Goal: Use online tool/utility

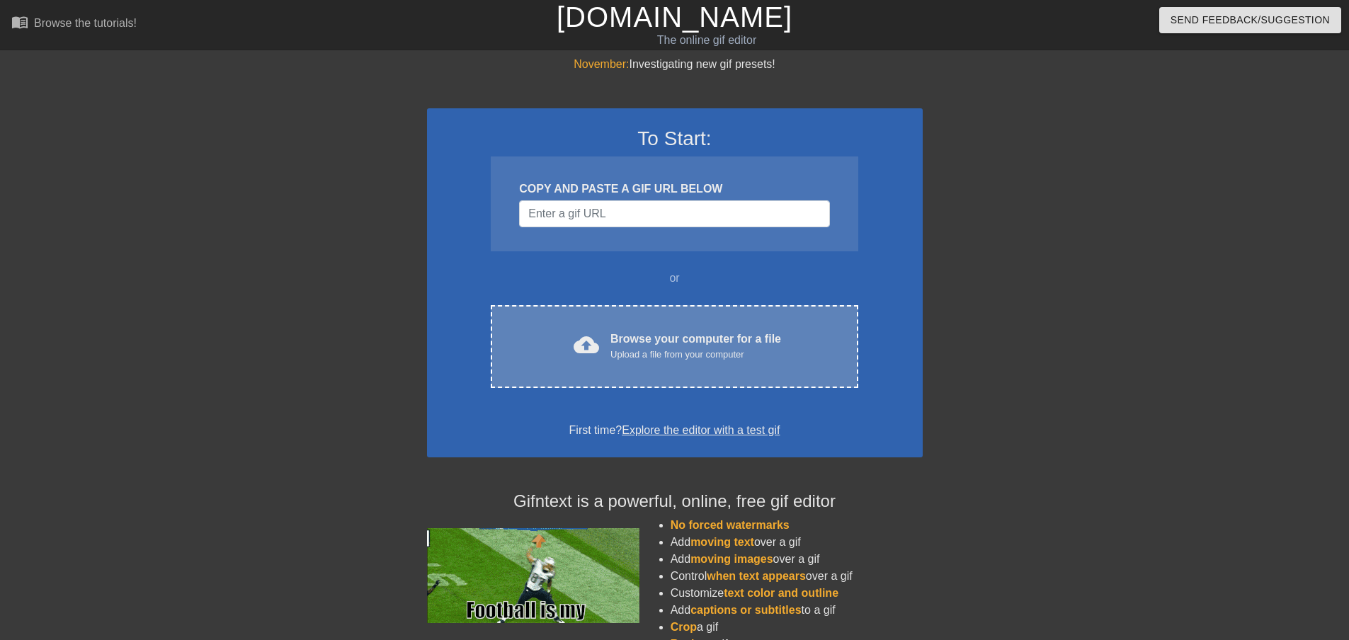
click at [622, 338] on div "Browse your computer for a file Upload a file from your computer" at bounding box center [696, 346] width 171 height 31
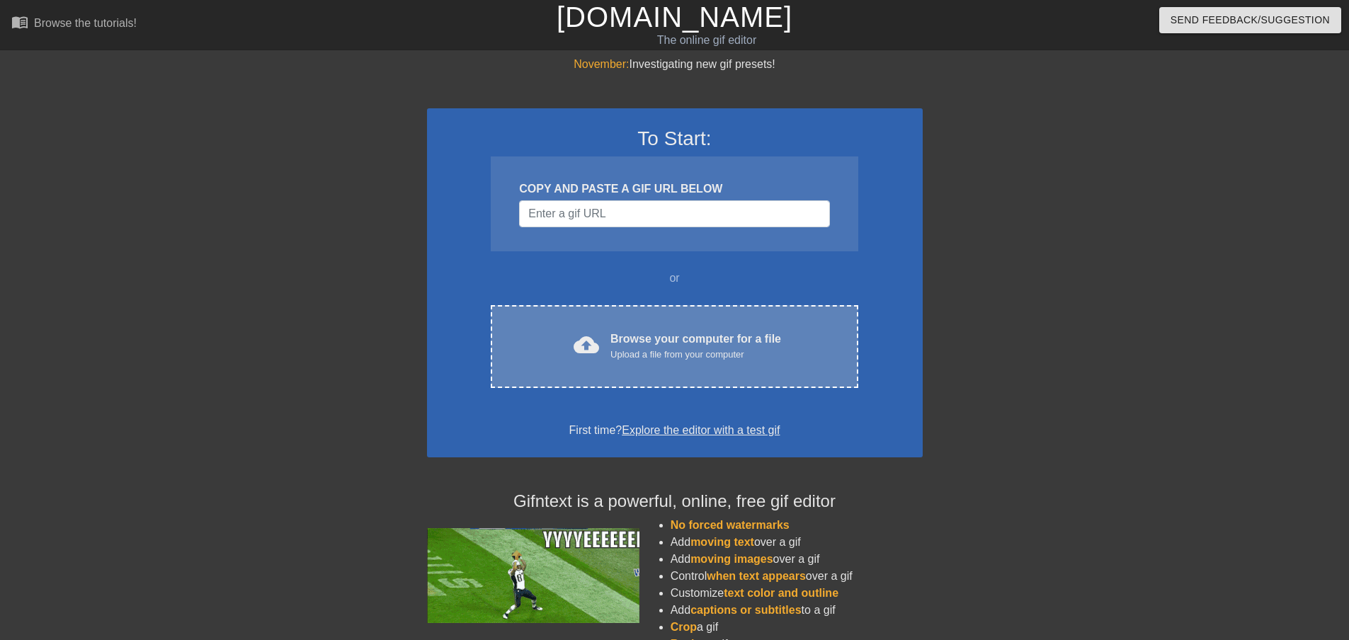
click at [634, 331] on div "Browse your computer for a file Upload a file from your computer" at bounding box center [696, 346] width 171 height 31
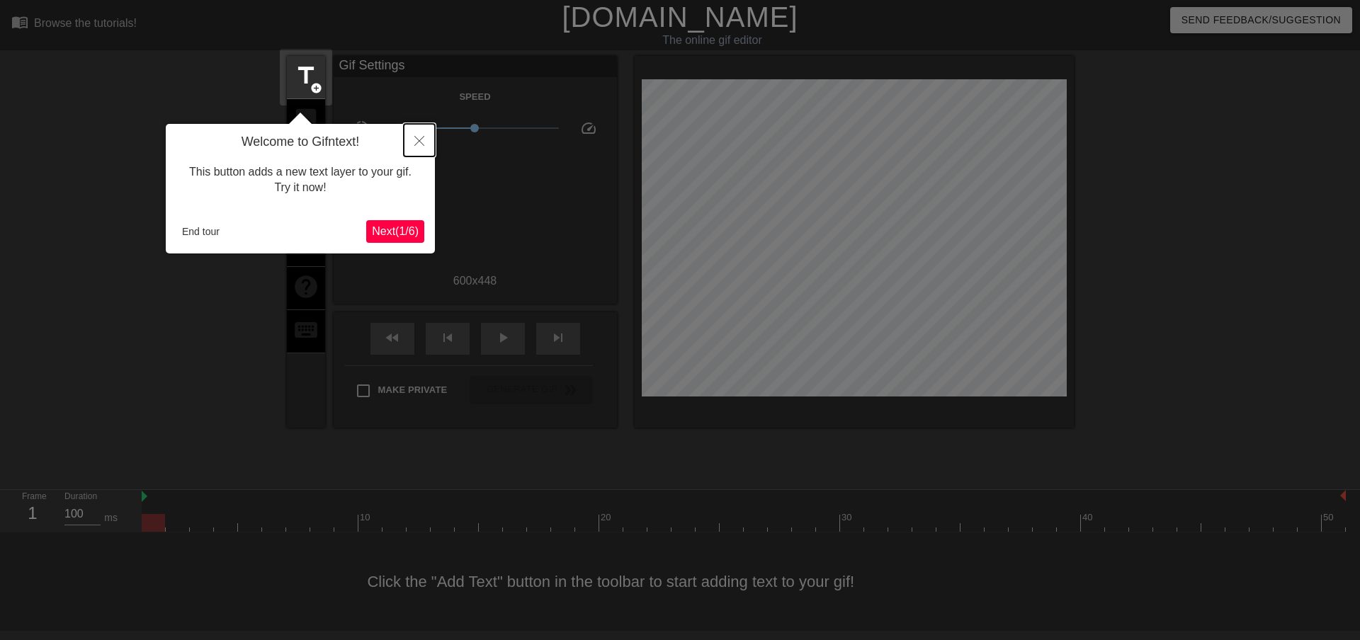
click at [414, 139] on button "Close" at bounding box center [419, 140] width 31 height 33
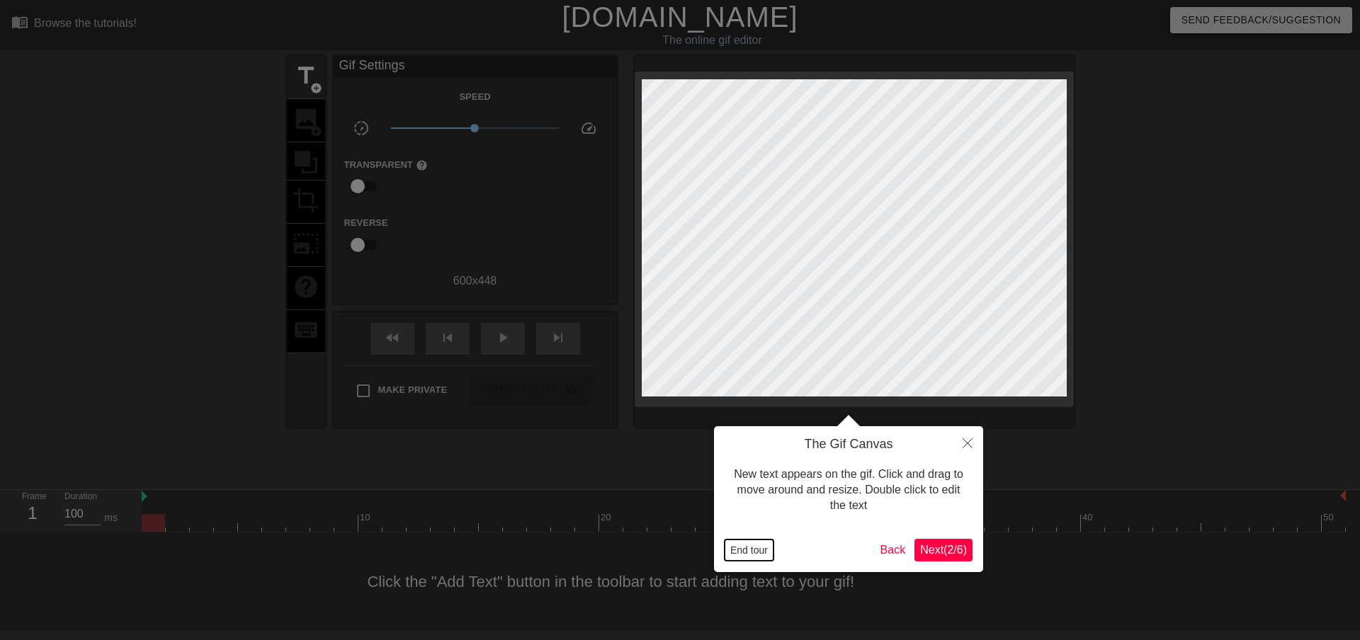
click at [745, 553] on button "End tour" at bounding box center [749, 550] width 49 height 21
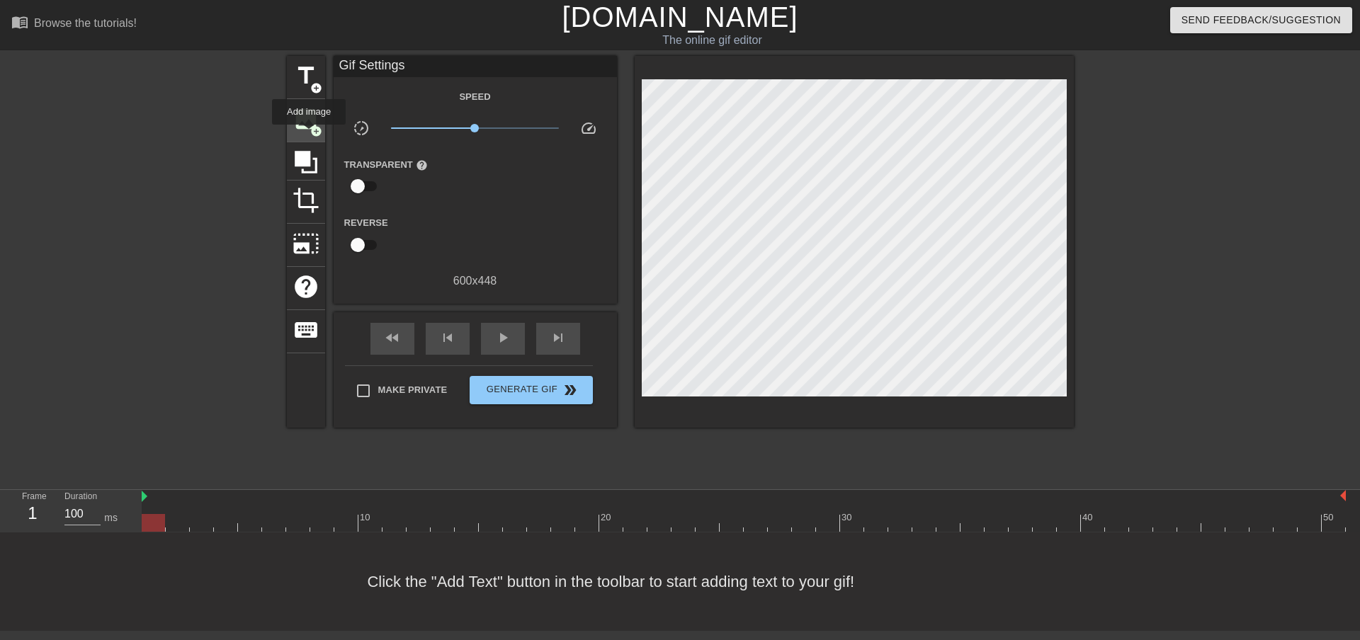
click at [309, 132] on div "image add_circle" at bounding box center [306, 120] width 38 height 43
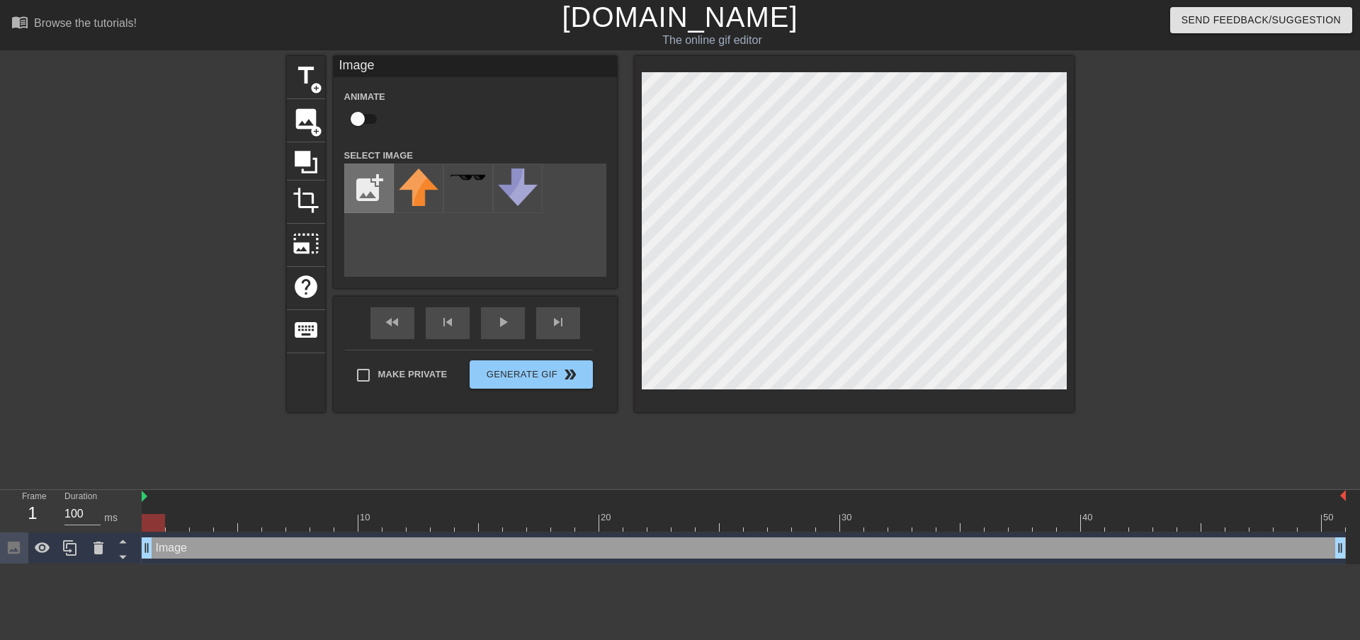
click at [368, 199] on input "file" at bounding box center [369, 188] width 48 height 48
type input "C:\fakepath\wsdeaqsd.jpg"
click at [425, 180] on img at bounding box center [419, 178] width 40 height 18
click at [1109, 341] on div "title add_circle image add_circle crop photo_size_select_large help keyboard Im…" at bounding box center [680, 268] width 1360 height 425
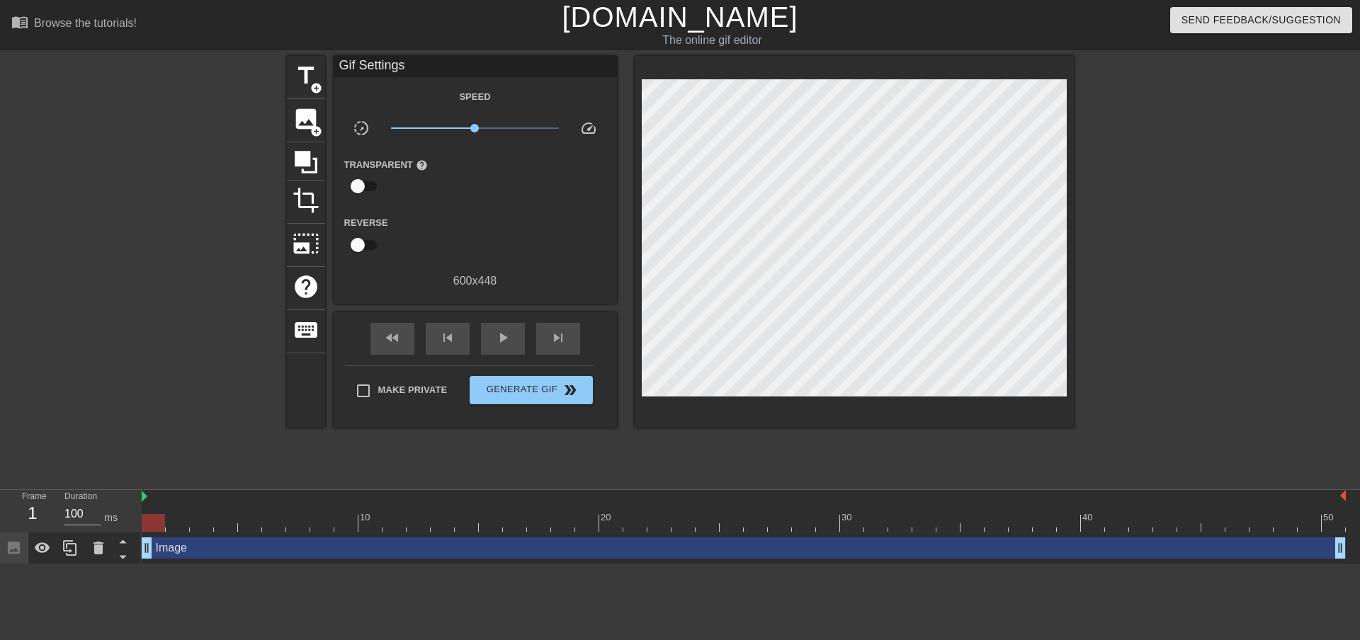
click at [641, 10] on link "[DOMAIN_NAME]" at bounding box center [680, 16] width 236 height 31
click at [710, 22] on link "[DOMAIN_NAME]" at bounding box center [680, 16] width 236 height 31
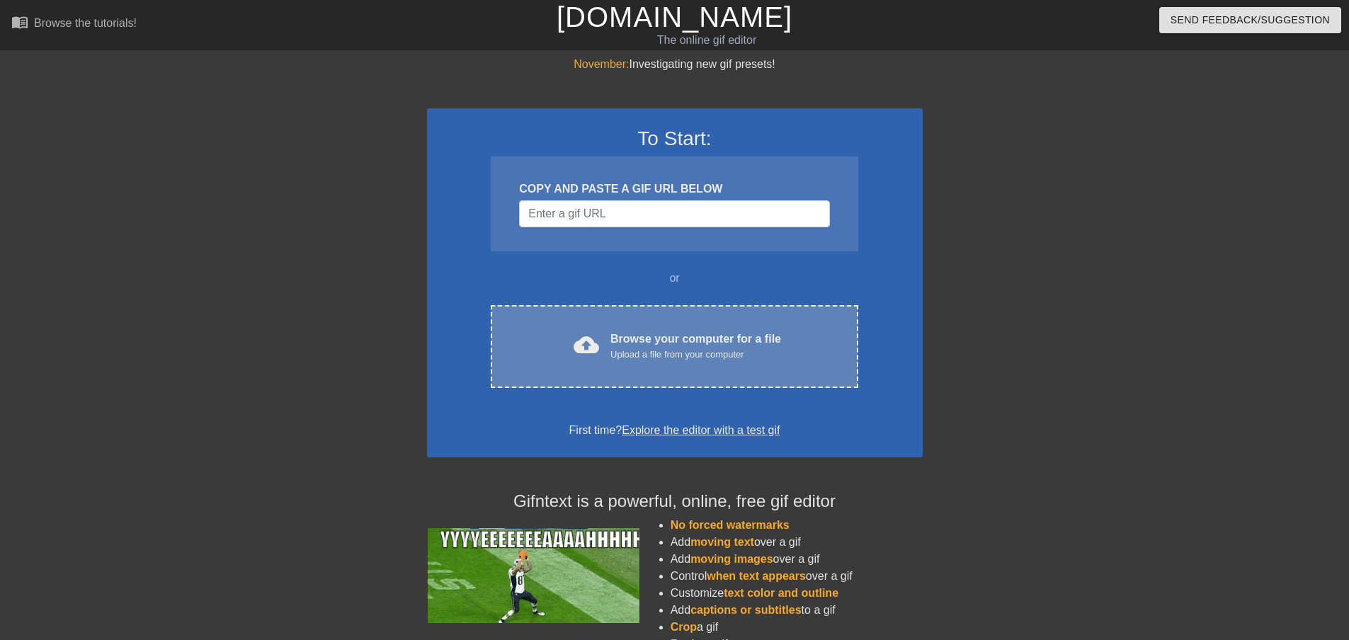
click at [703, 338] on div "Browse your computer for a file Upload a file from your computer" at bounding box center [696, 346] width 171 height 31
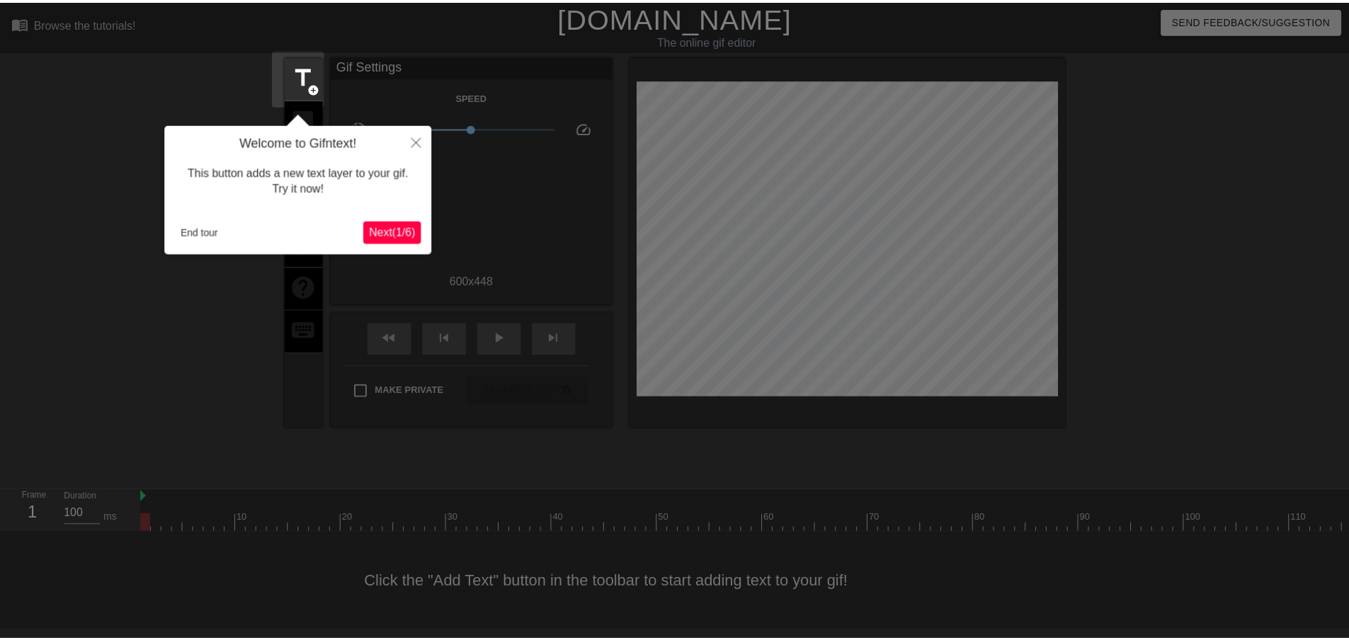
scroll to position [1, 0]
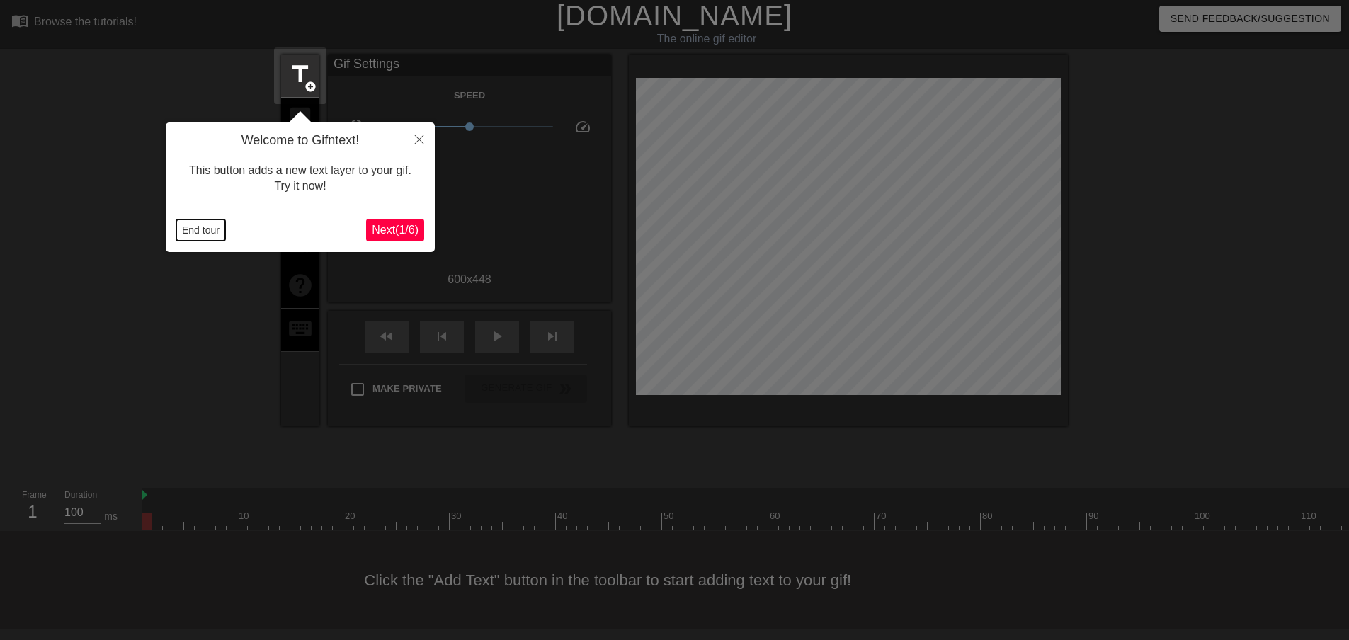
click at [203, 230] on button "End tour" at bounding box center [200, 230] width 49 height 21
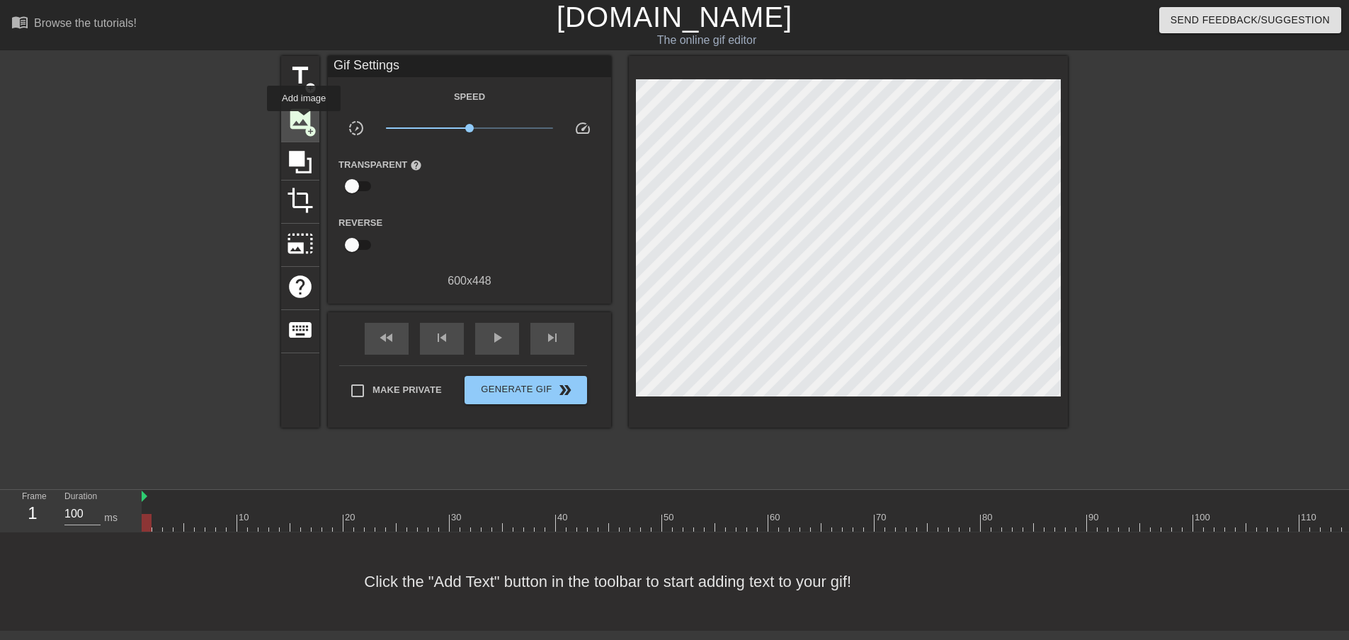
click at [304, 121] on span "image" at bounding box center [300, 119] width 27 height 27
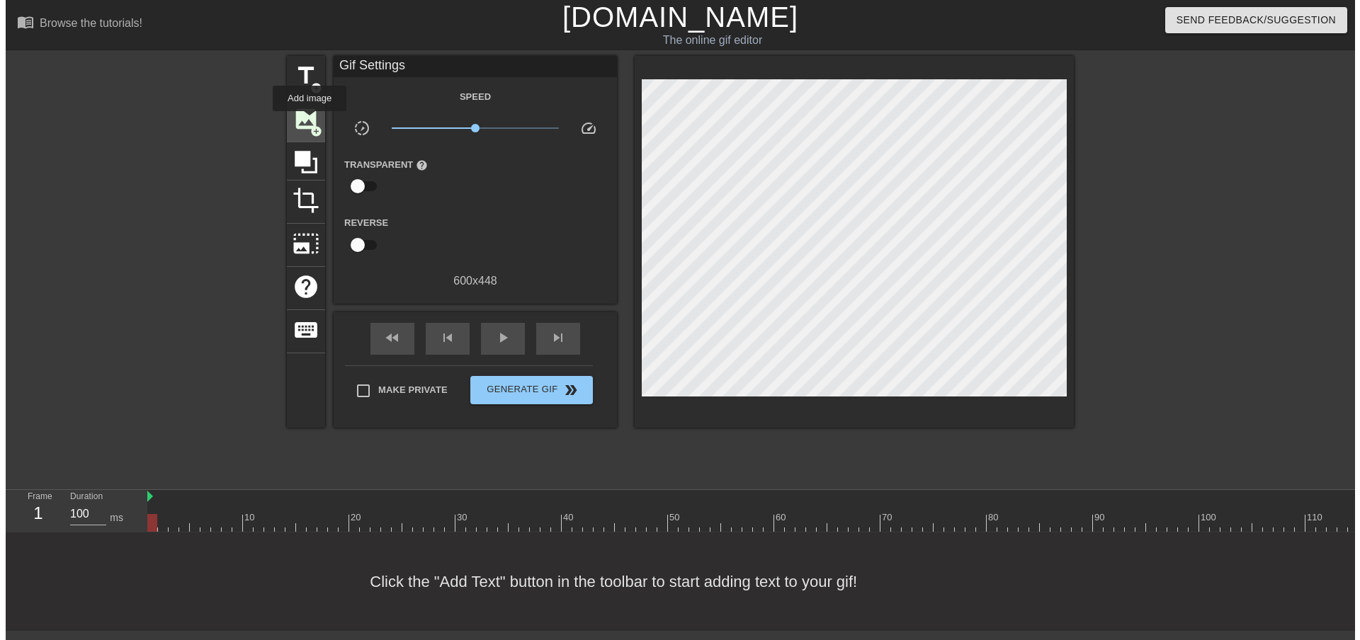
scroll to position [0, 0]
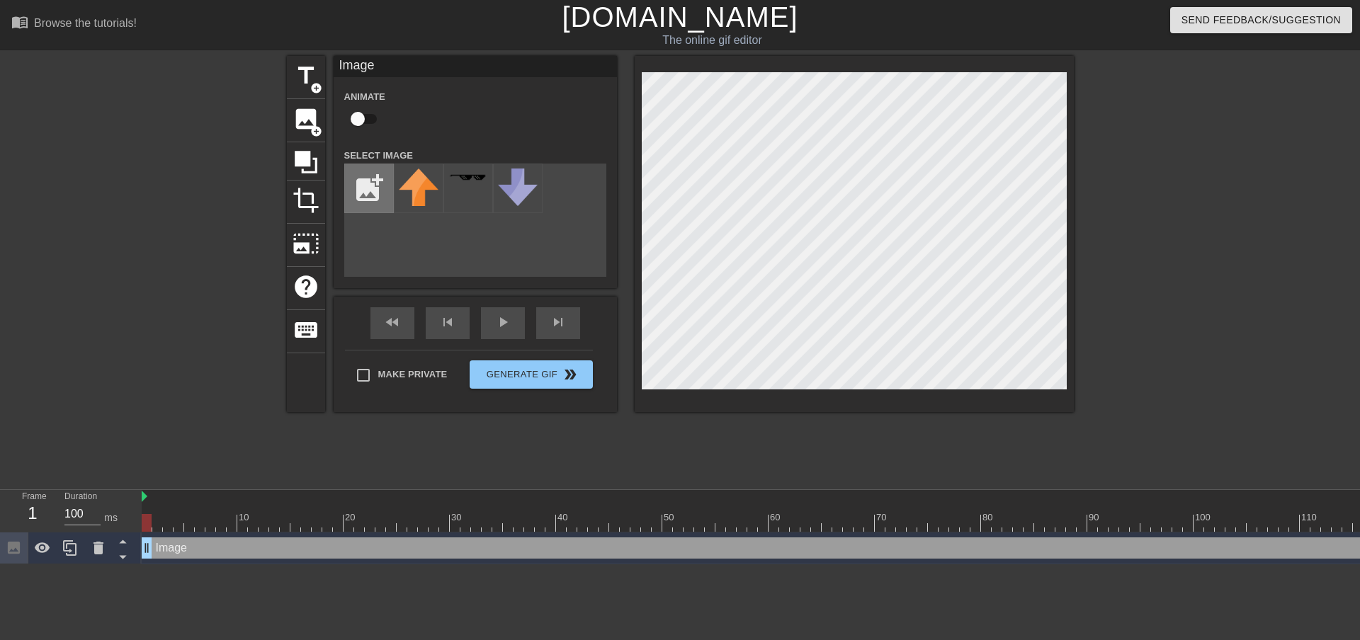
click at [359, 184] on input "file" at bounding box center [369, 188] width 48 height 48
type input "C:\fakepath\wsdeaqsd.jpg"
click at [416, 182] on img at bounding box center [419, 178] width 40 height 18
click at [824, 452] on div "title add_circle image add_circle crop photo_size_select_large help keyboard Im…" at bounding box center [680, 268] width 787 height 425
click at [352, 511] on div "20" at bounding box center [351, 518] width 13 height 14
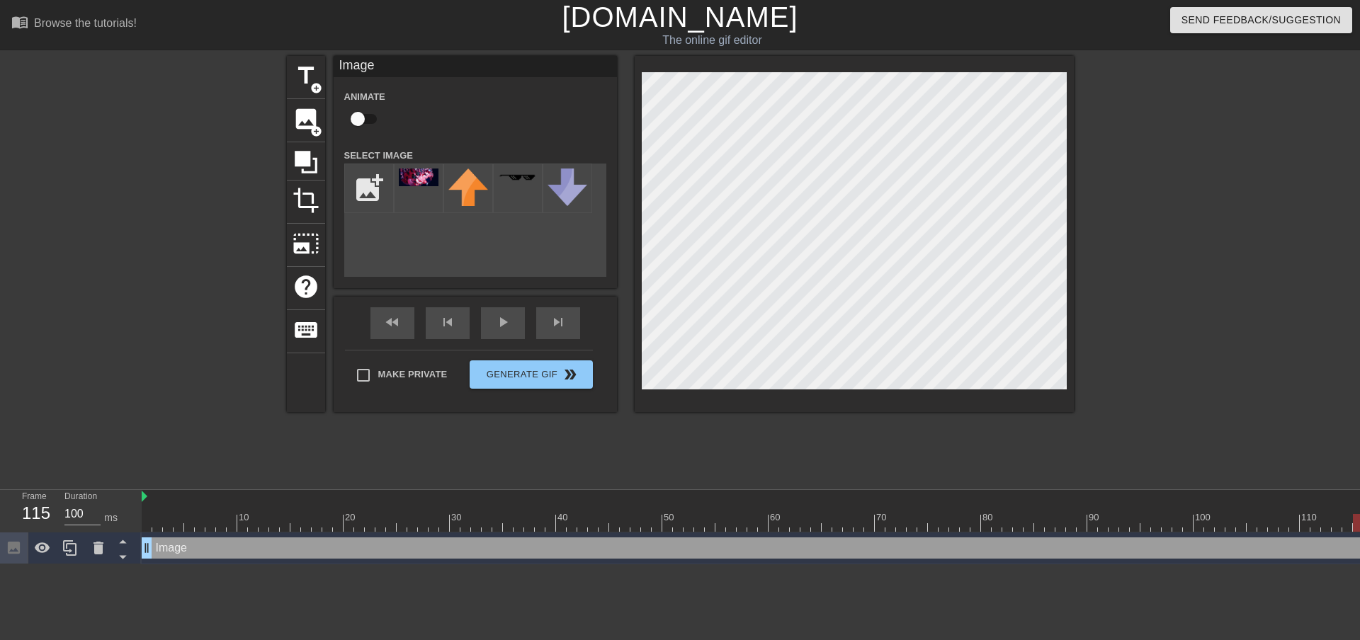
drag, startPoint x: 403, startPoint y: 519, endPoint x: 1359, endPoint y: 525, distance: 956.3
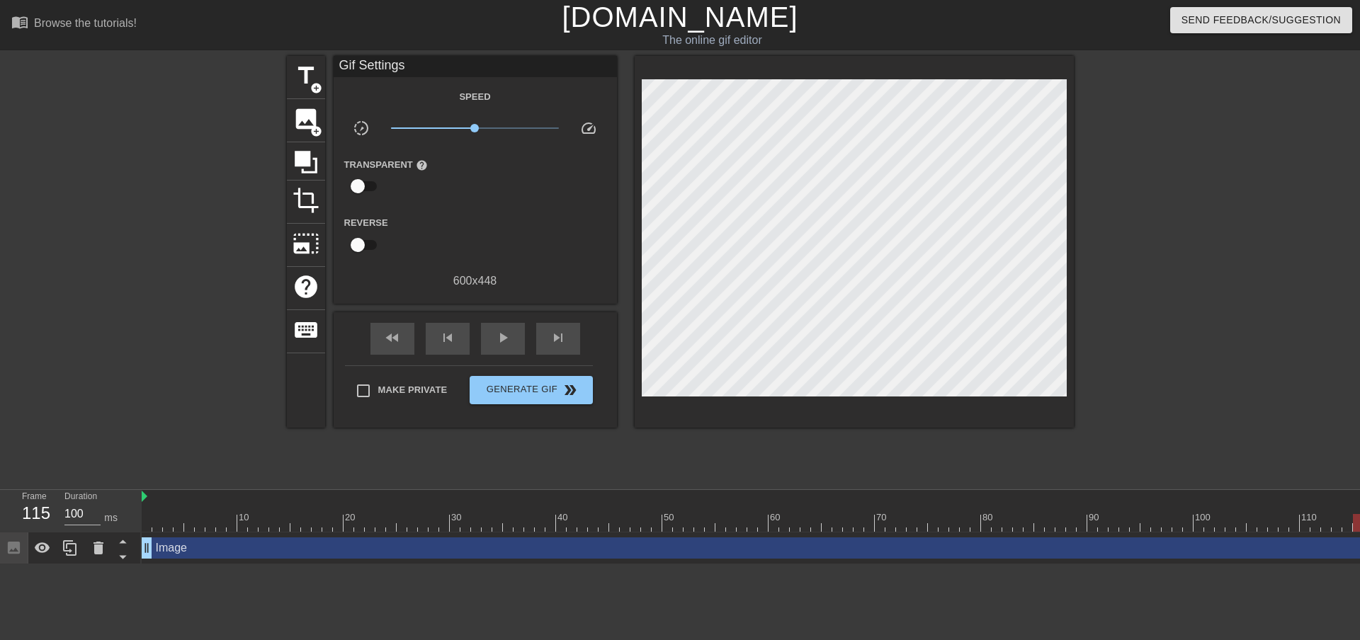
click at [1125, 285] on div at bounding box center [1197, 268] width 213 height 425
drag, startPoint x: 747, startPoint y: 543, endPoint x: 711, endPoint y: 536, distance: 36.0
drag, startPoint x: 776, startPoint y: 522, endPoint x: 1359, endPoint y: 523, distance: 583.7
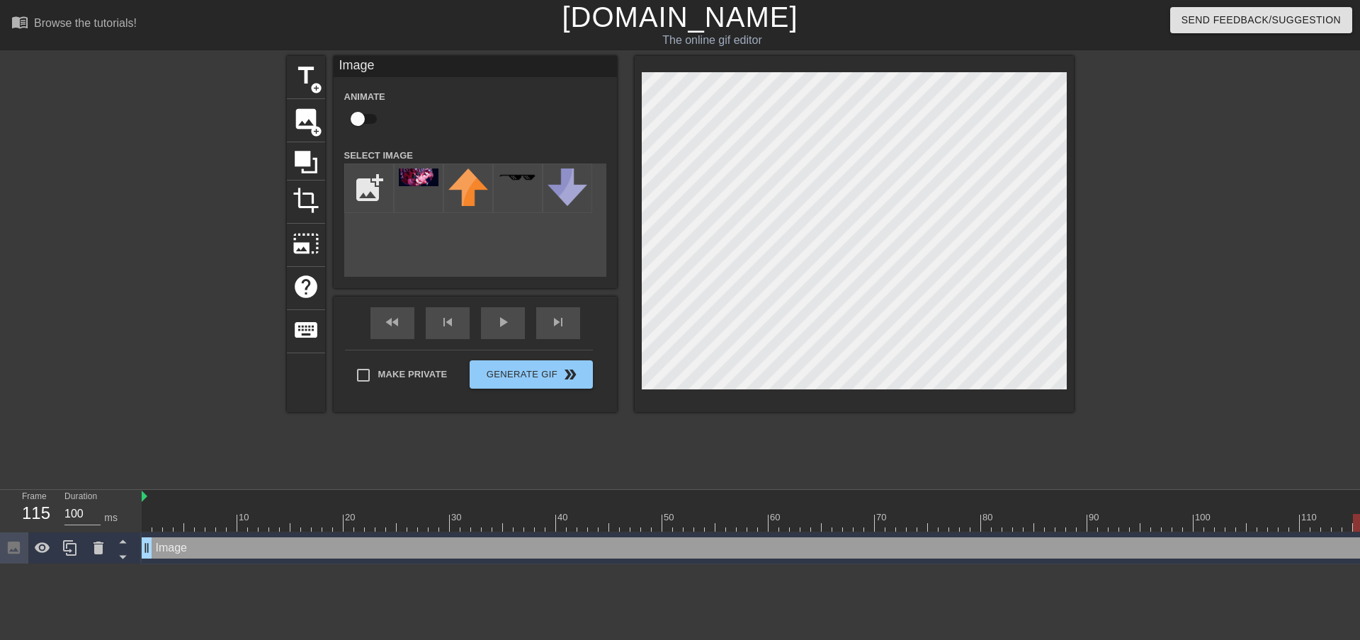
click at [640, 239] on div at bounding box center [854, 234] width 439 height 356
click at [1093, 242] on div "title add_circle image add_circle crop photo_size_select_large help keyboard Im…" at bounding box center [680, 268] width 1360 height 425
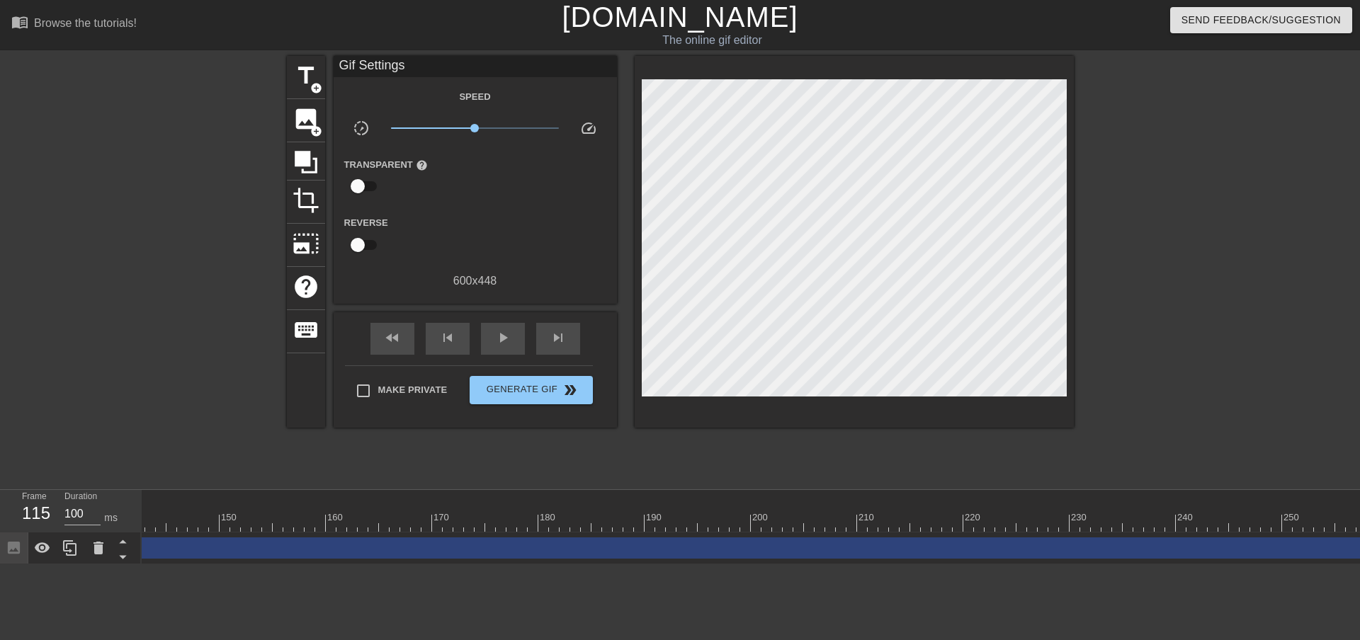
scroll to position [0, 1553]
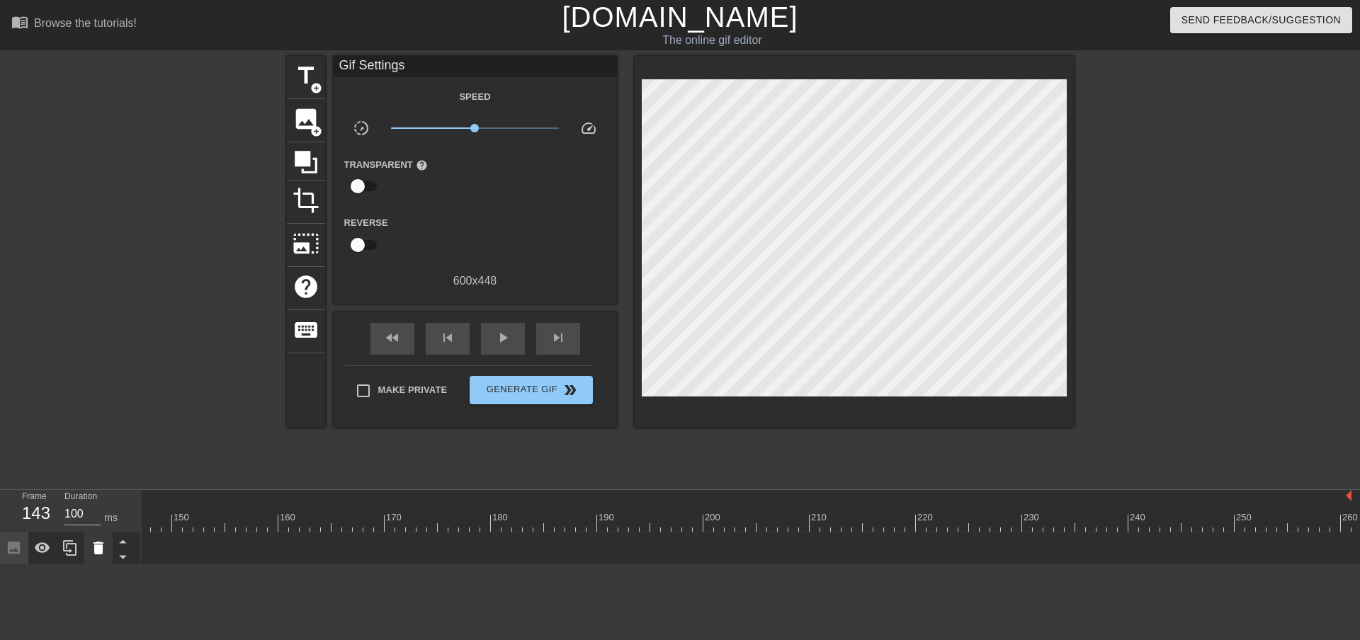
drag, startPoint x: 1346, startPoint y: 551, endPoint x: 104, endPoint y: 541, distance: 1241.8
click at [104, 541] on div "Frame 143 Duration 100 ms 10 20 30 40 50 60 70 80 90 100 110 120 130 140 150" at bounding box center [680, 527] width 1360 height 74
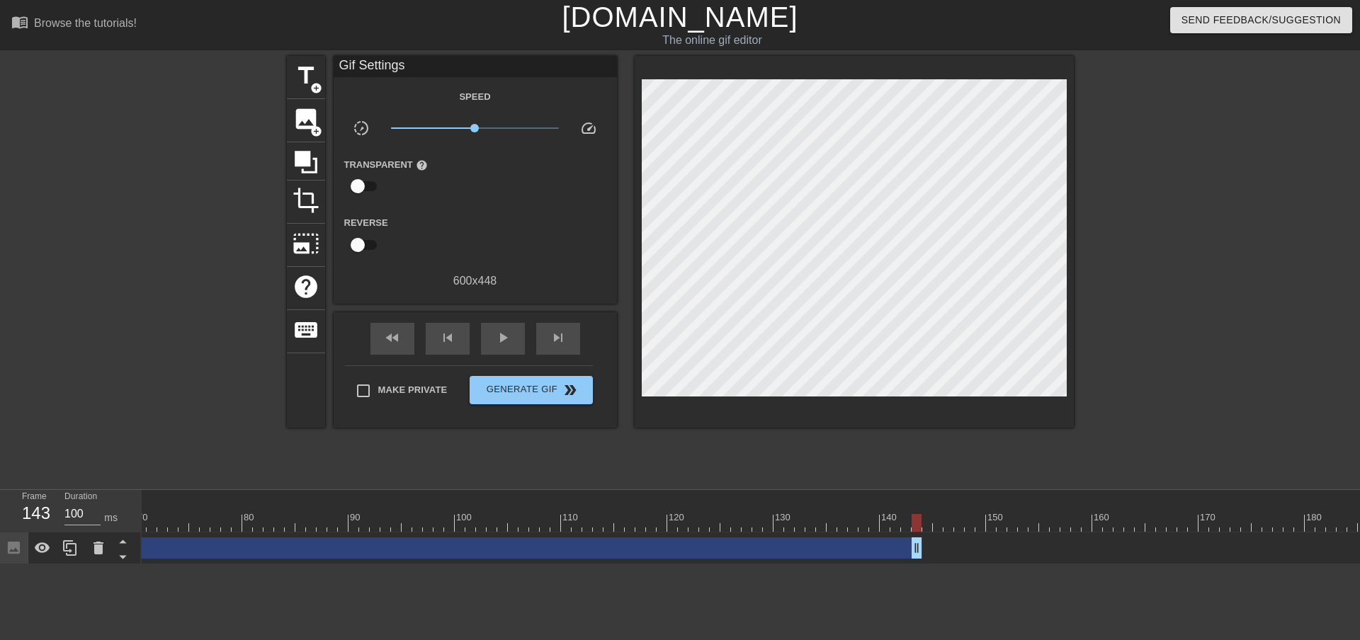
scroll to position [0, 681]
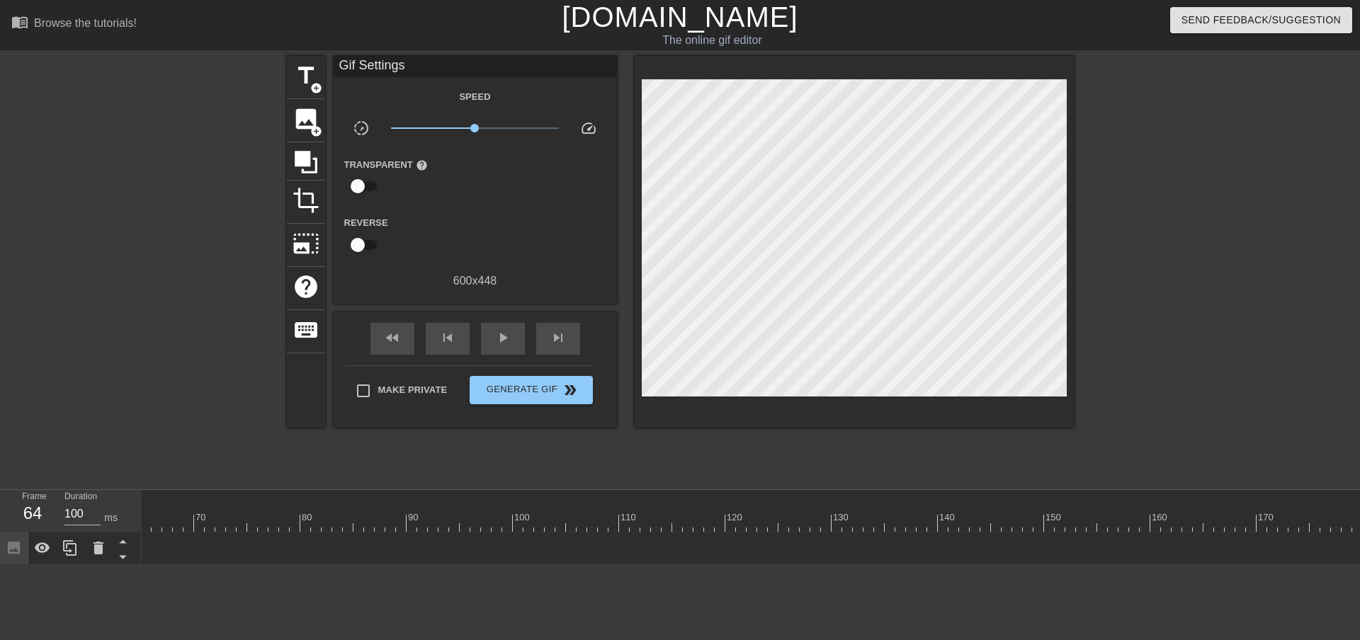
drag, startPoint x: 975, startPoint y: 548, endPoint x: 152, endPoint y: 554, distance: 823.8
click at [140, 554] on div "Frame 64 Duration 100 ms 10 20 30 40 50 60 70 80 90 100 110 120 130 140 150" at bounding box center [680, 527] width 1360 height 74
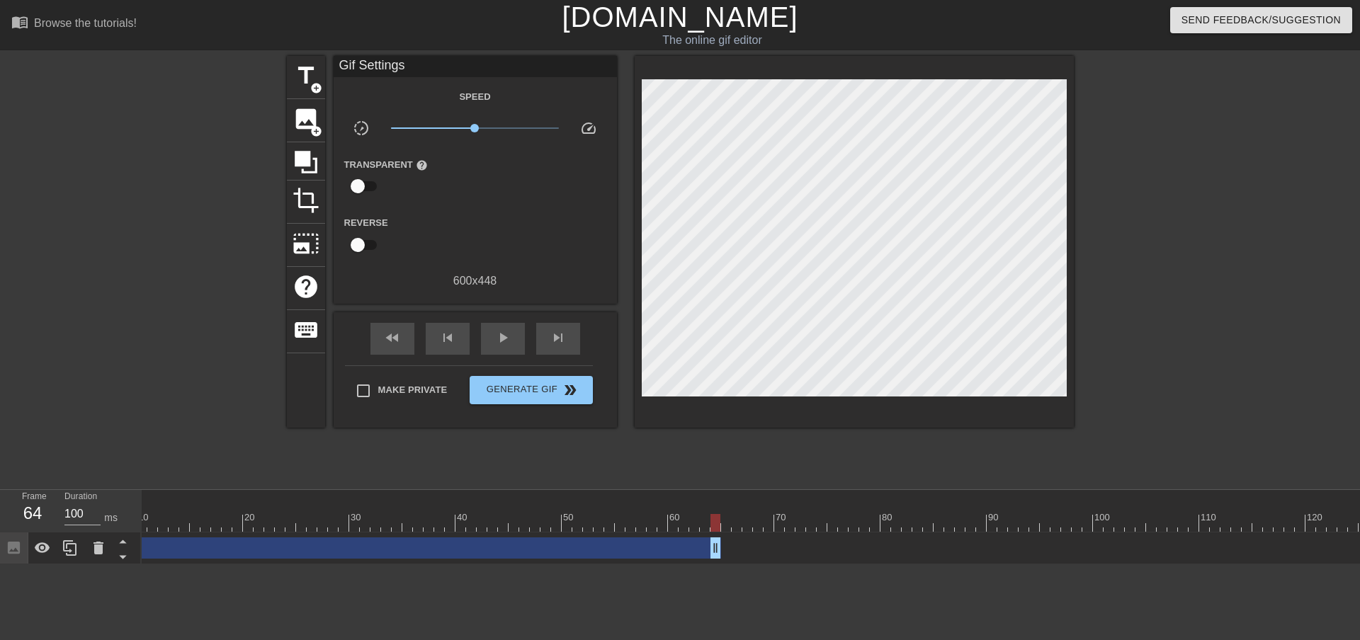
scroll to position [0, 0]
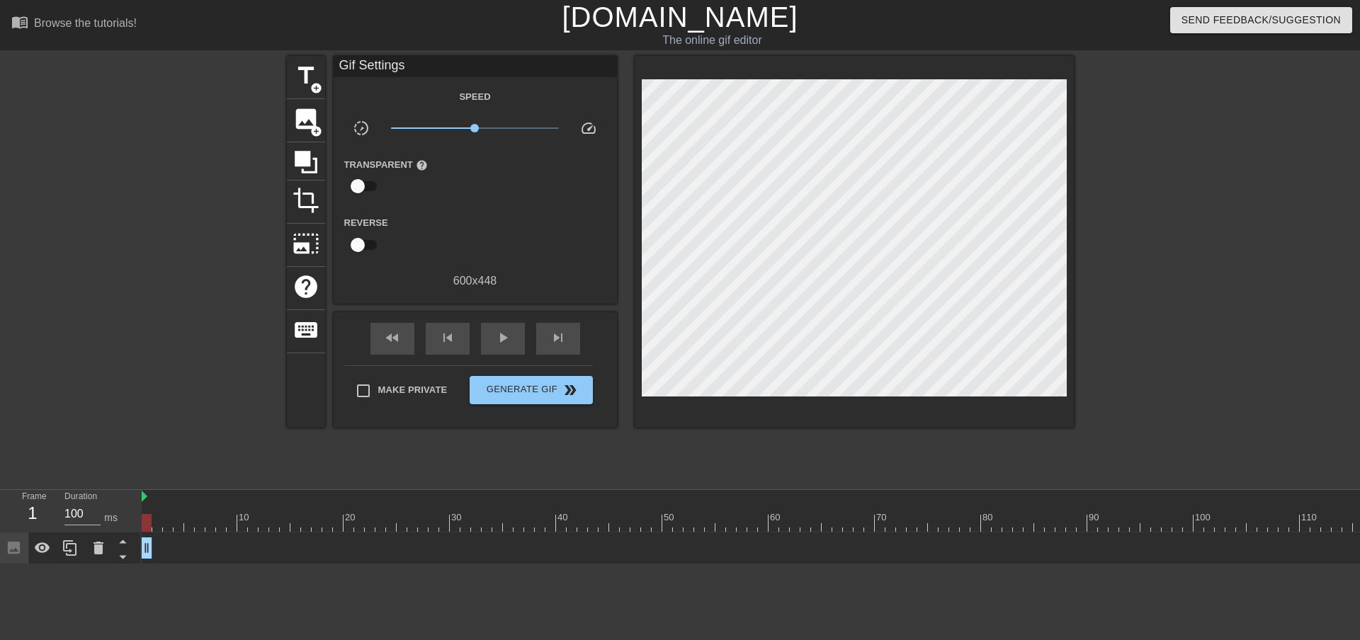
drag, startPoint x: 814, startPoint y: 553, endPoint x: 135, endPoint y: 538, distance: 678.8
click at [135, 538] on div "Frame 1 Duration 100 ms 10 20 30 40 50 60 70 80 90 100 110 120 130 140 150" at bounding box center [680, 527] width 1360 height 74
drag, startPoint x: 87, startPoint y: 514, endPoint x: 69, endPoint y: 516, distance: 18.5
click at [69, 516] on input "100" at bounding box center [82, 514] width 36 height 23
click at [208, 423] on div at bounding box center [163, 268] width 213 height 425
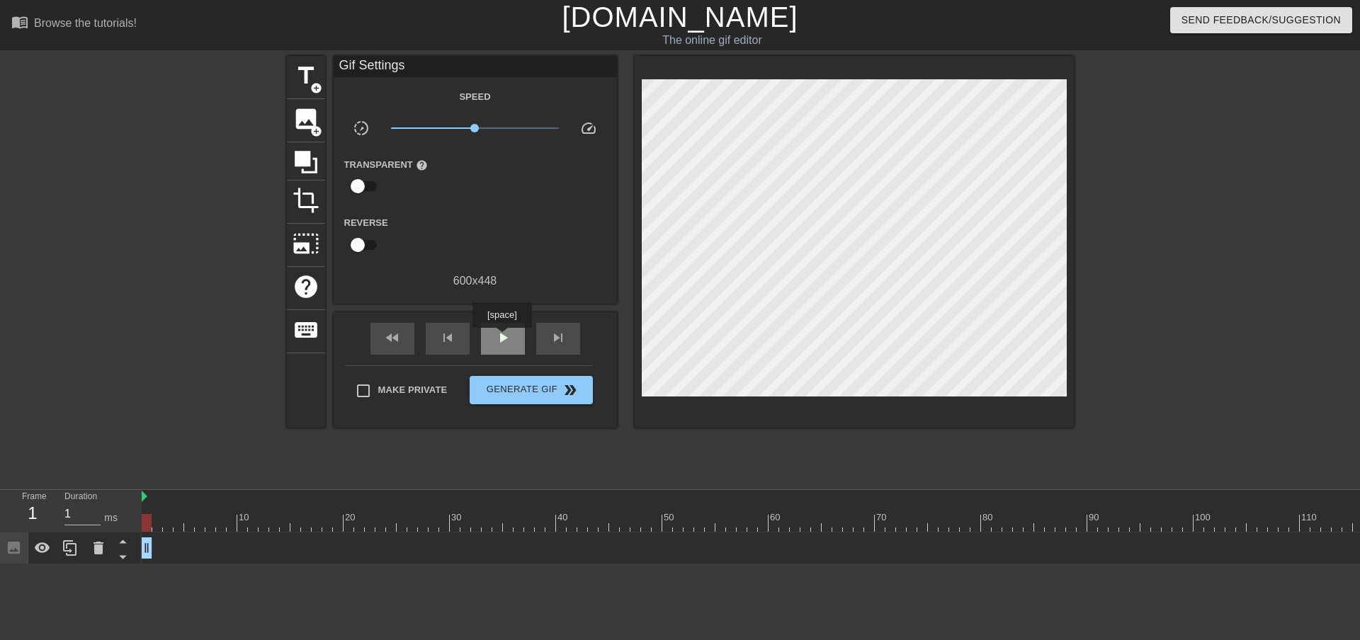
click at [502, 338] on span "play_arrow" at bounding box center [502, 337] width 17 height 17
type input "100"
click at [502, 338] on span "pause" at bounding box center [502, 337] width 17 height 17
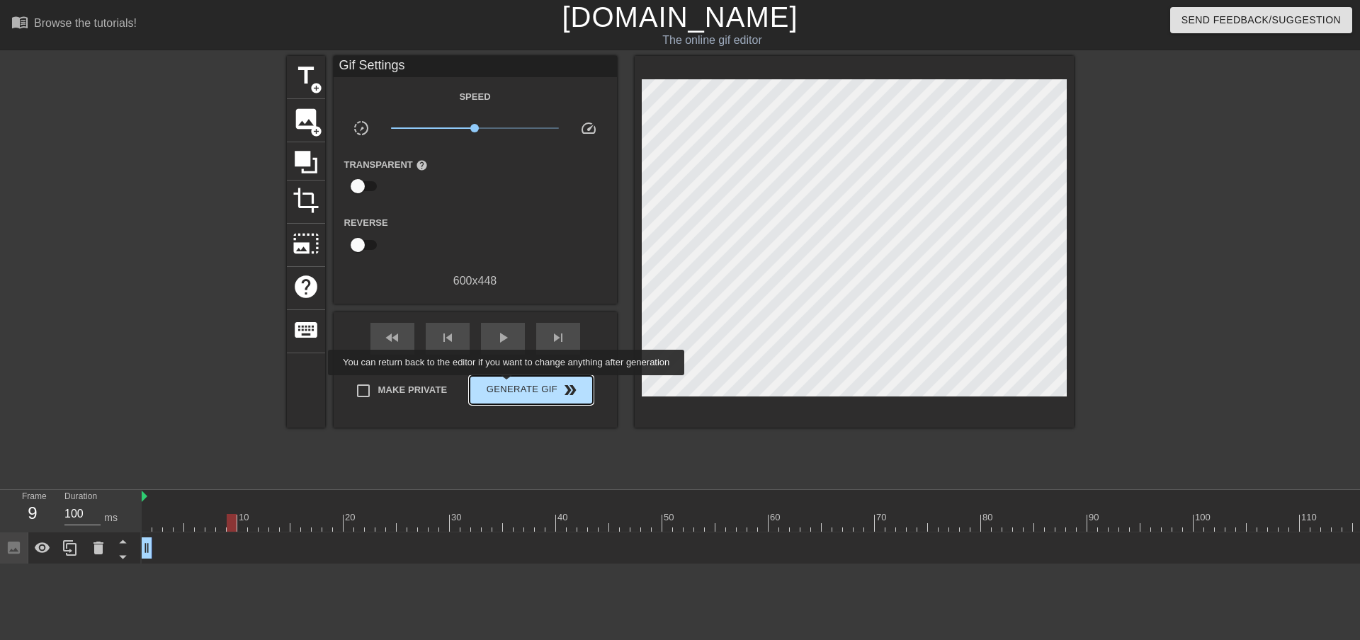
click at [508, 385] on span "Generate Gif double_arrow" at bounding box center [530, 390] width 111 height 17
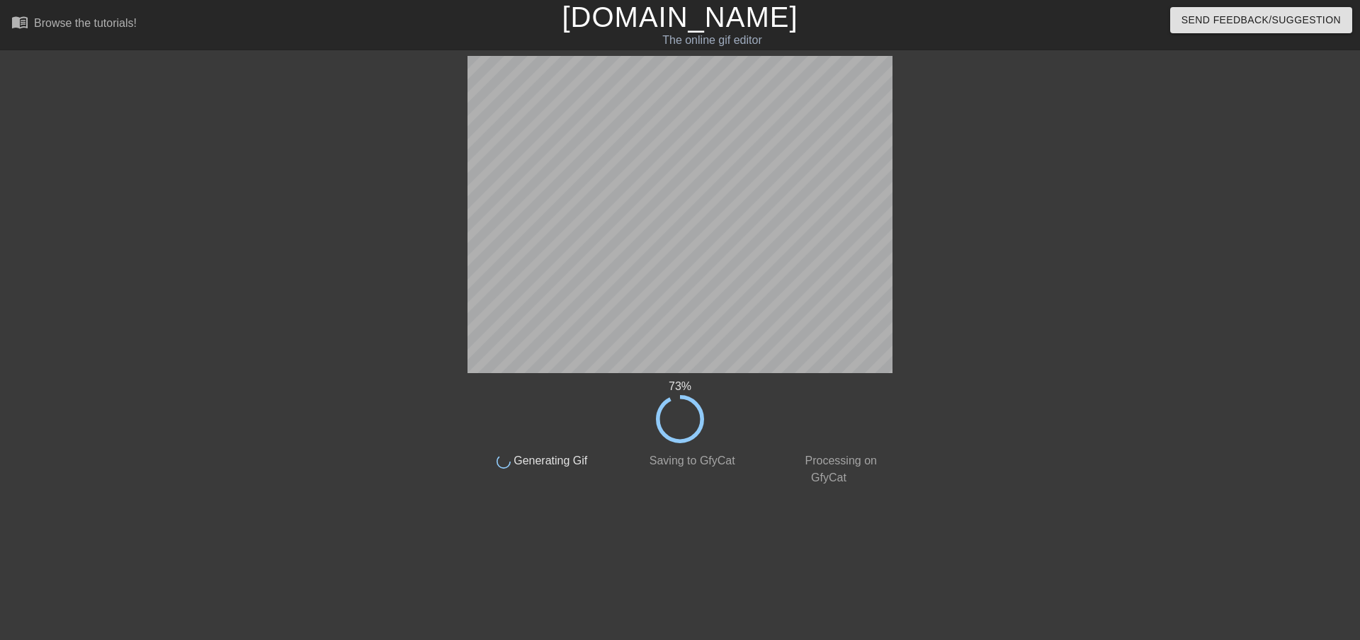
click at [1179, 228] on div "73 % done Generating Gif done Saving to GfyCat done Processing on GfyCat title …" at bounding box center [680, 271] width 1360 height 431
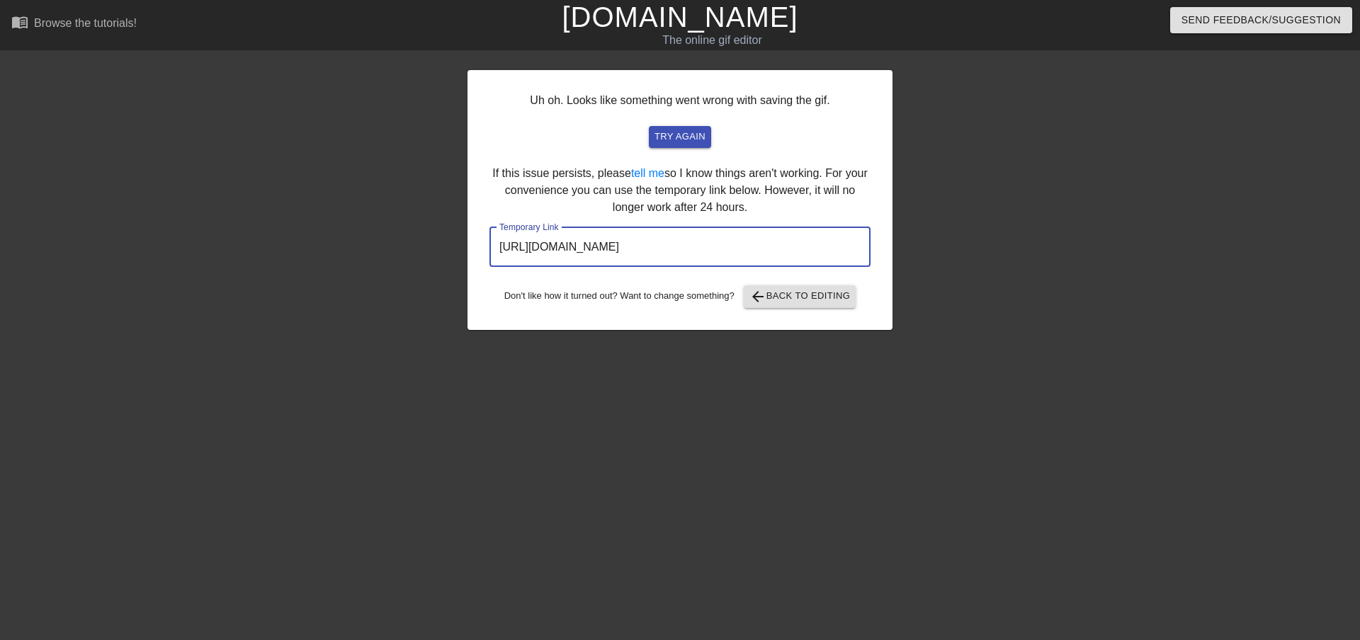
drag, startPoint x: 841, startPoint y: 239, endPoint x: 417, endPoint y: 232, distance: 423.7
click at [426, 230] on div "Uh oh. Looks like something went wrong with saving the gif. try again If this i…" at bounding box center [680, 268] width 1360 height 425
click at [739, 16] on link "[DOMAIN_NAME]" at bounding box center [680, 16] width 236 height 31
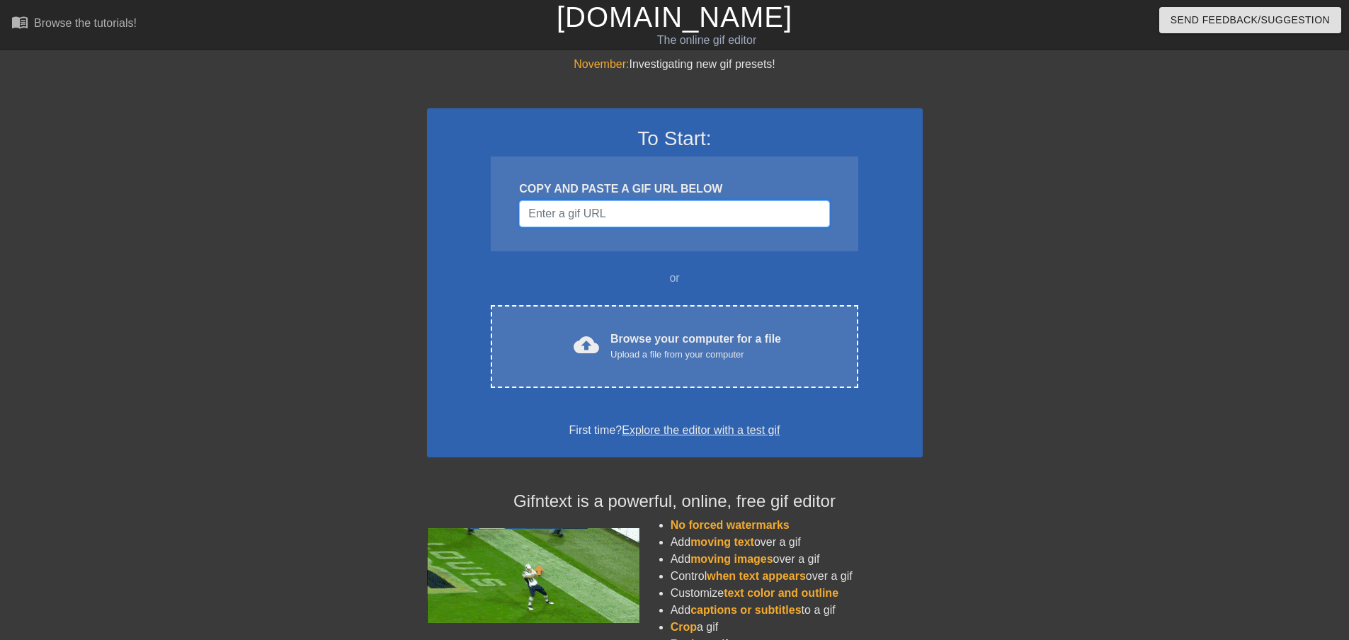
click at [605, 227] on input "Username" at bounding box center [674, 213] width 310 height 27
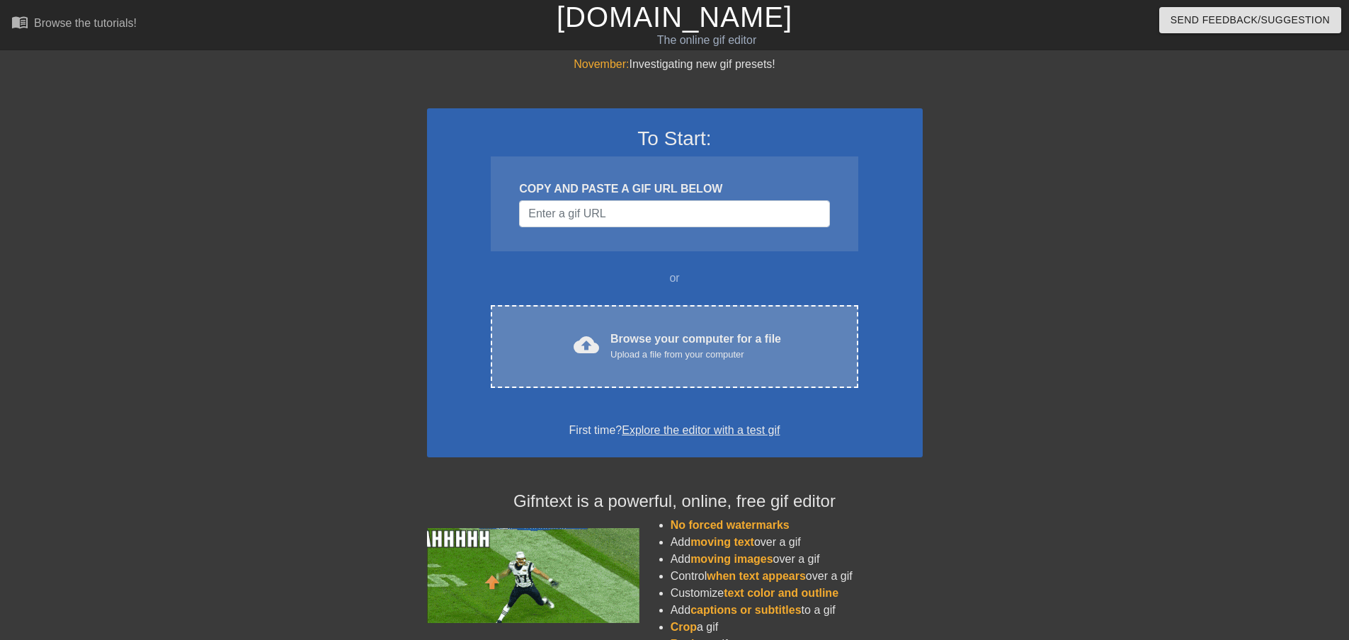
click at [586, 331] on div "cloud_upload Browse your computer for a file Upload a file from your computer" at bounding box center [674, 347] width 307 height 32
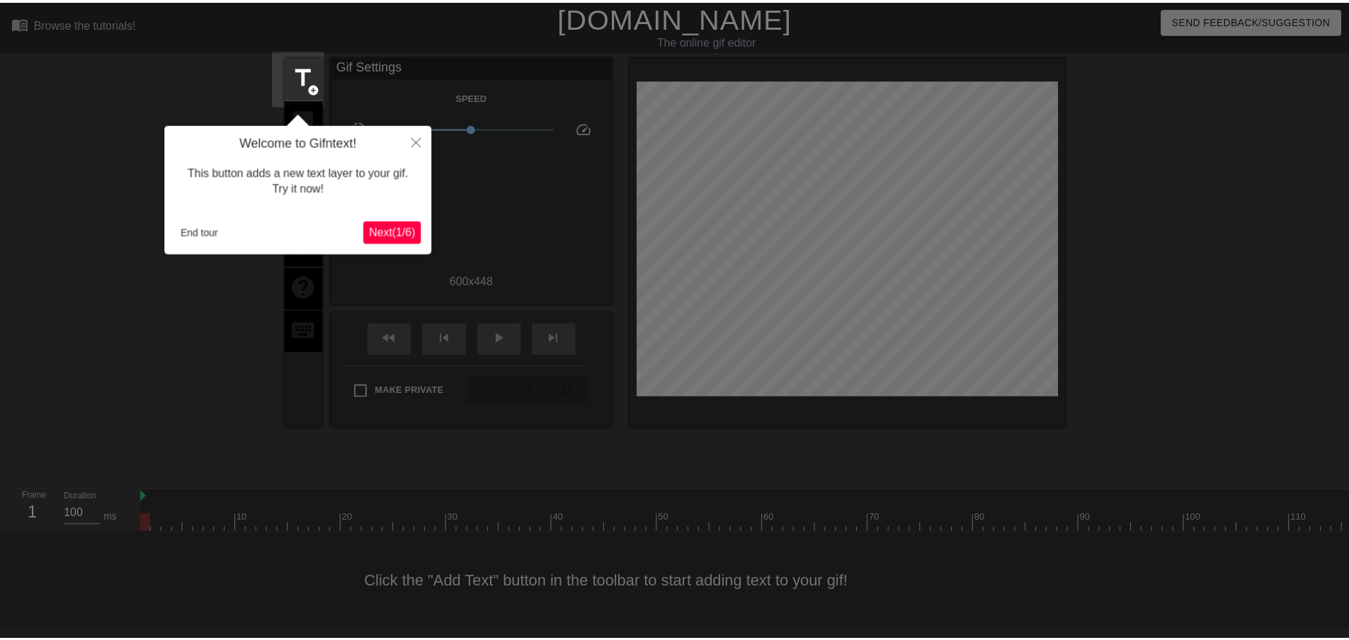
scroll to position [1, 0]
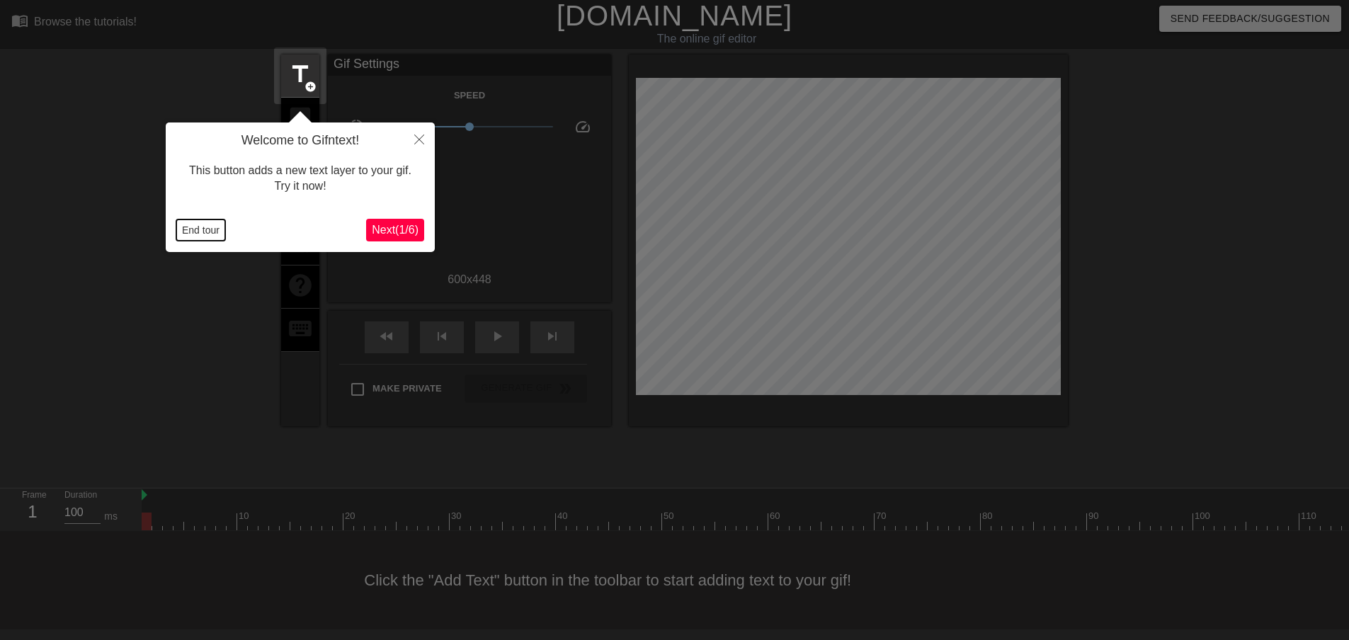
click at [215, 230] on button "End tour" at bounding box center [200, 230] width 49 height 21
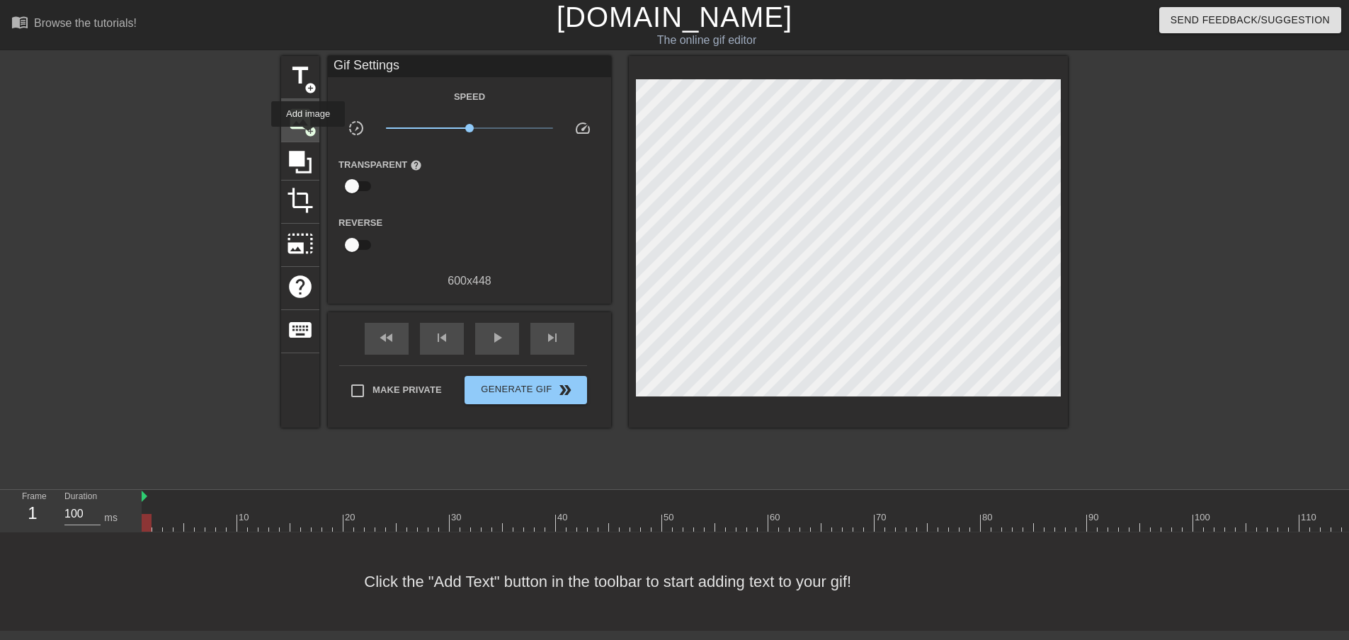
click at [308, 136] on div "image add_circle" at bounding box center [300, 120] width 38 height 43
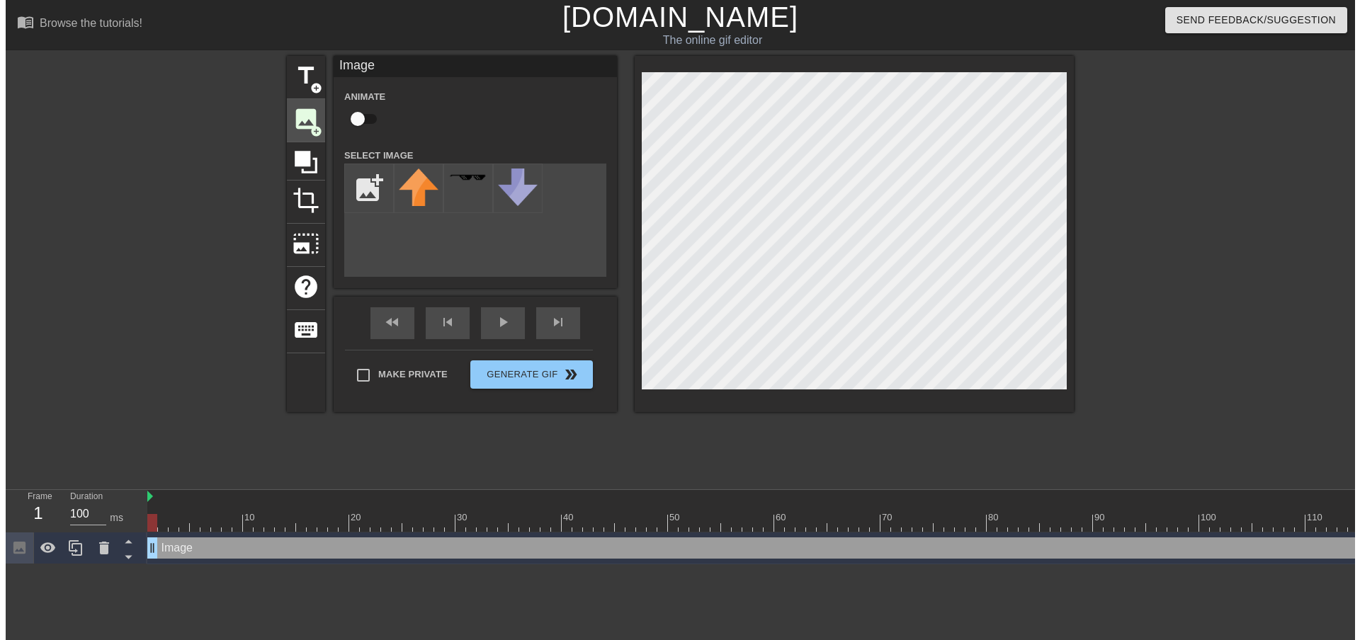
scroll to position [0, 0]
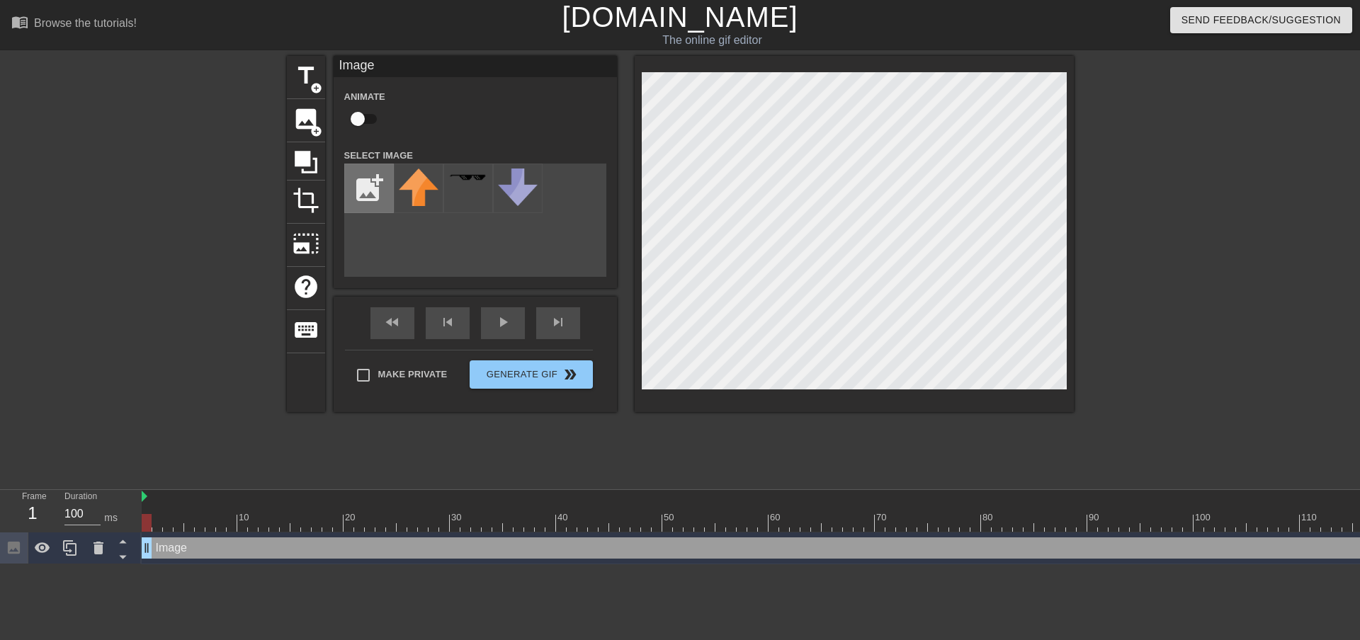
click at [373, 188] on input "file" at bounding box center [369, 188] width 48 height 48
type input "C:\fakepath\wsdeaqsd.jpg"
click at [413, 198] on div at bounding box center [419, 189] width 50 height 50
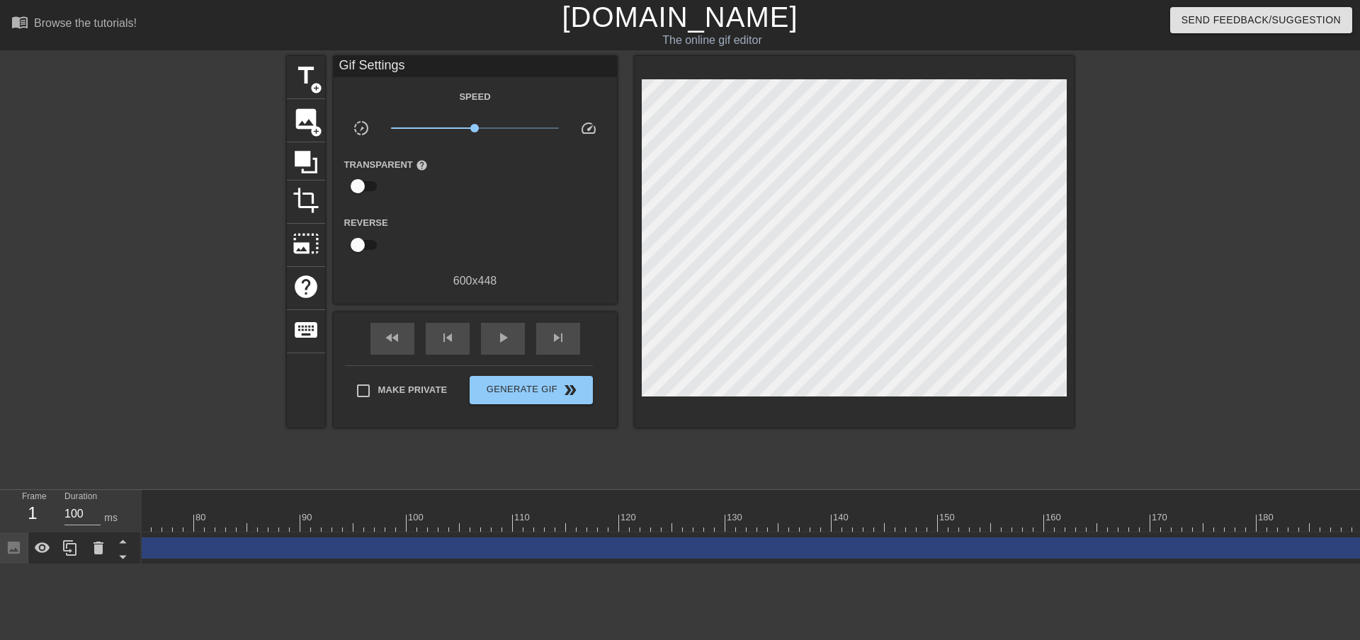
scroll to position [0, 809]
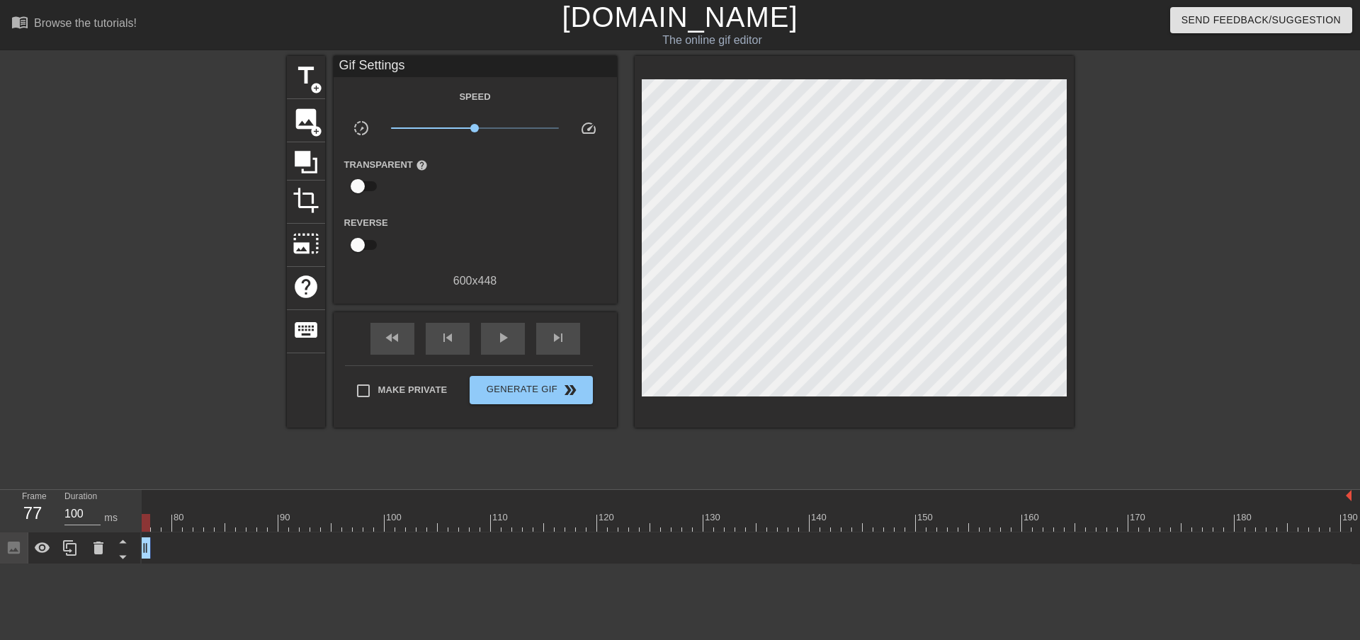
drag, startPoint x: 1344, startPoint y: 543, endPoint x: 138, endPoint y: 553, distance: 1206.3
click at [138, 553] on div "Frame 77 Duration 100 ms 10 20 30 40 50 60 70 80 90 100 110 120 130 140 150" at bounding box center [680, 527] width 1360 height 74
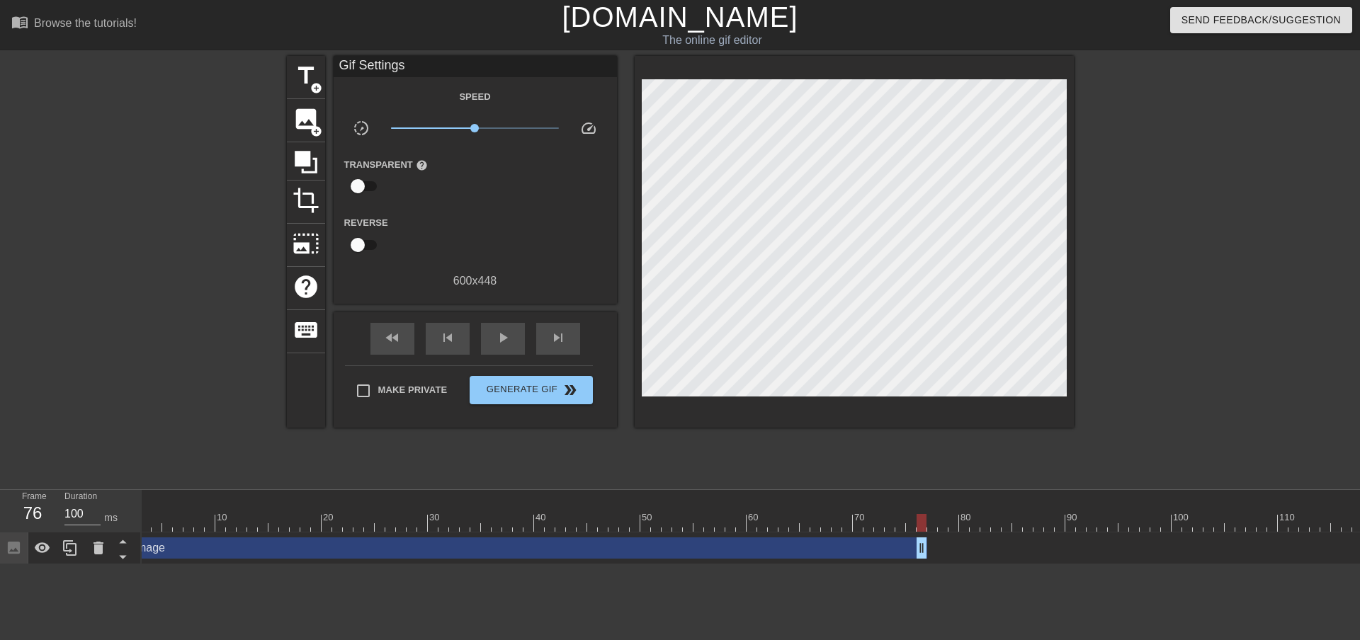
scroll to position [0, 0]
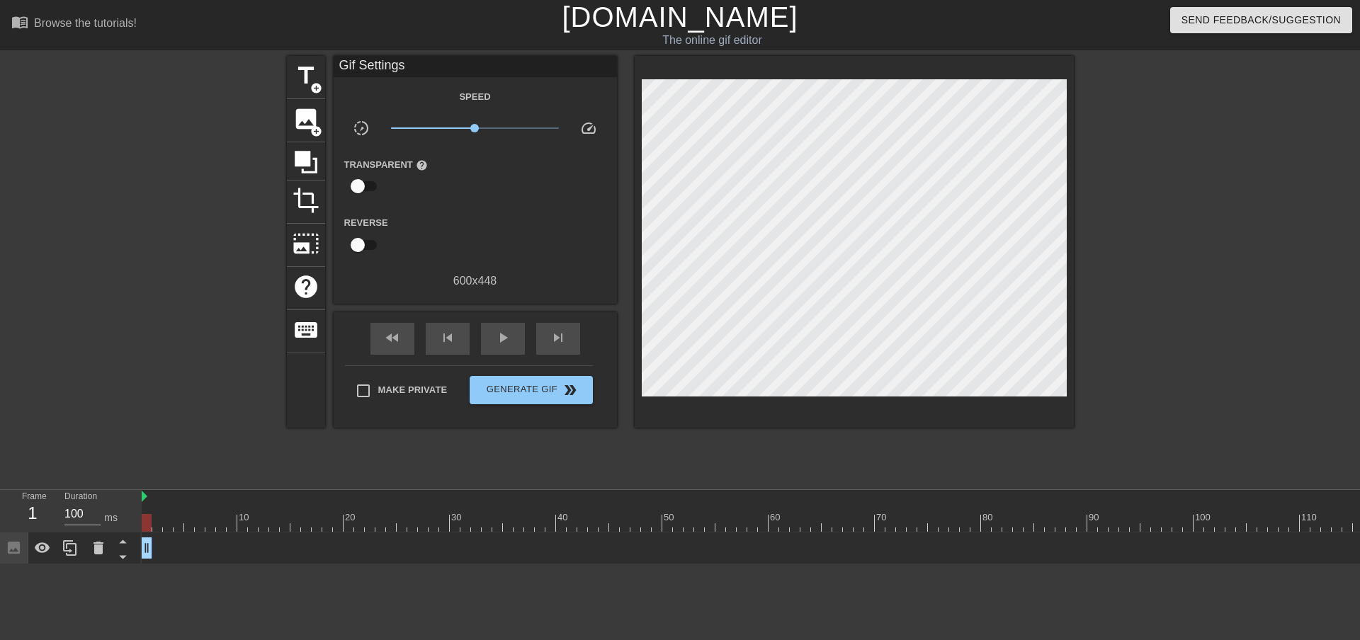
drag, startPoint x: 948, startPoint y: 553, endPoint x: 133, endPoint y: 567, distance: 815.4
click at [133, 565] on div "Frame 1 Duration 100 ms 10 20 30 40 50 60 70 80 90 100 110 120 130 140 150" at bounding box center [680, 527] width 1360 height 74
drag, startPoint x: 148, startPoint y: 516, endPoint x: 1043, endPoint y: 523, distance: 894.7
click at [1043, 523] on div at bounding box center [1039, 523] width 10 height 18
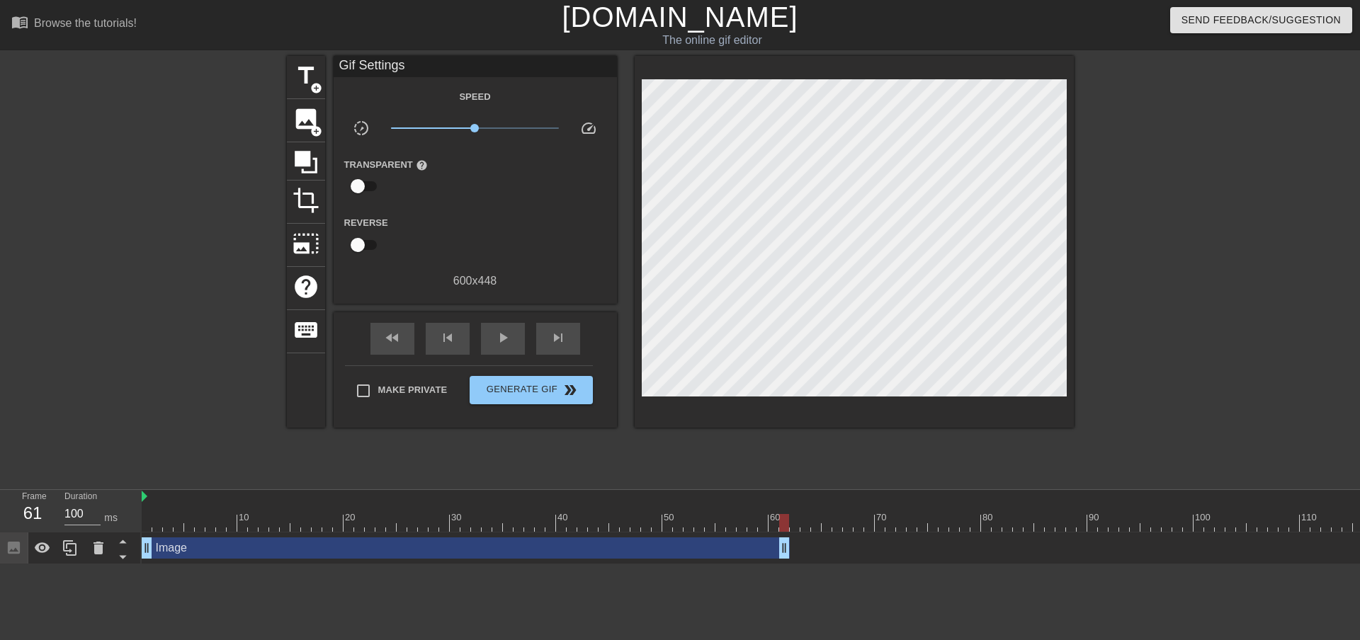
drag, startPoint x: 149, startPoint y: 546, endPoint x: 783, endPoint y: 564, distance: 633.5
click at [783, 564] on div "Image drag_handle drag_handle" at bounding box center [1151, 549] width 2019 height 32
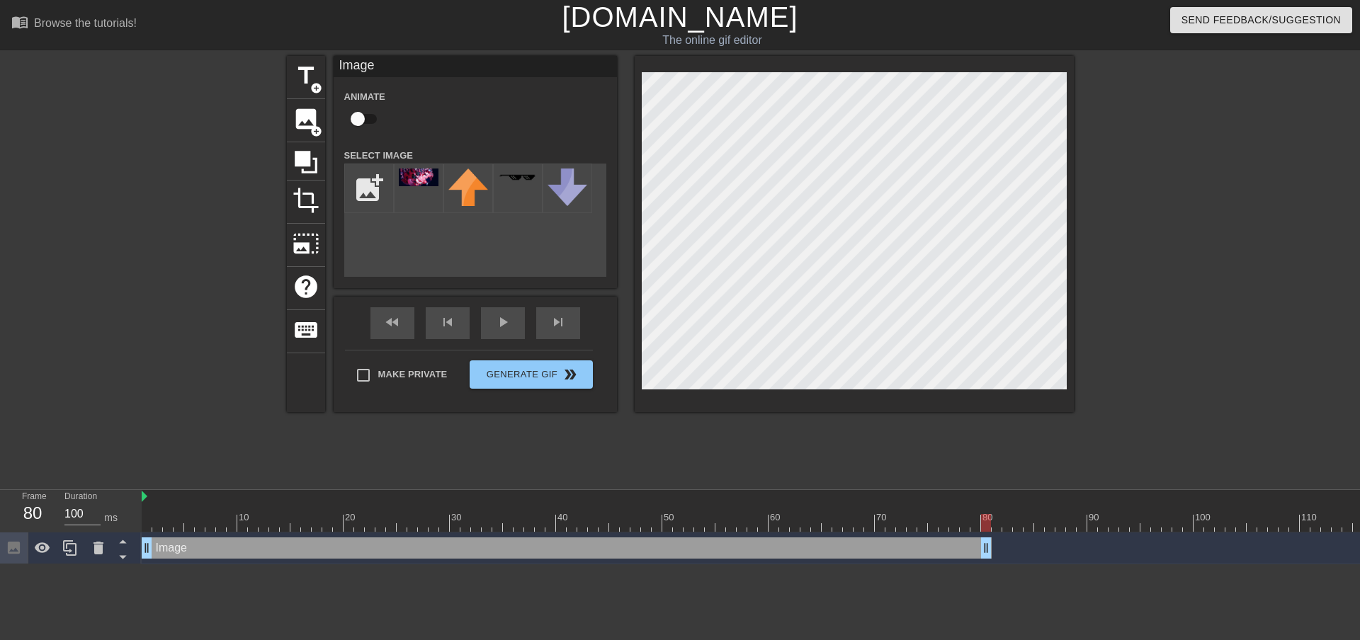
drag, startPoint x: 779, startPoint y: 545, endPoint x: 978, endPoint y: 548, distance: 198.3
click at [1072, 345] on div at bounding box center [854, 234] width 439 height 356
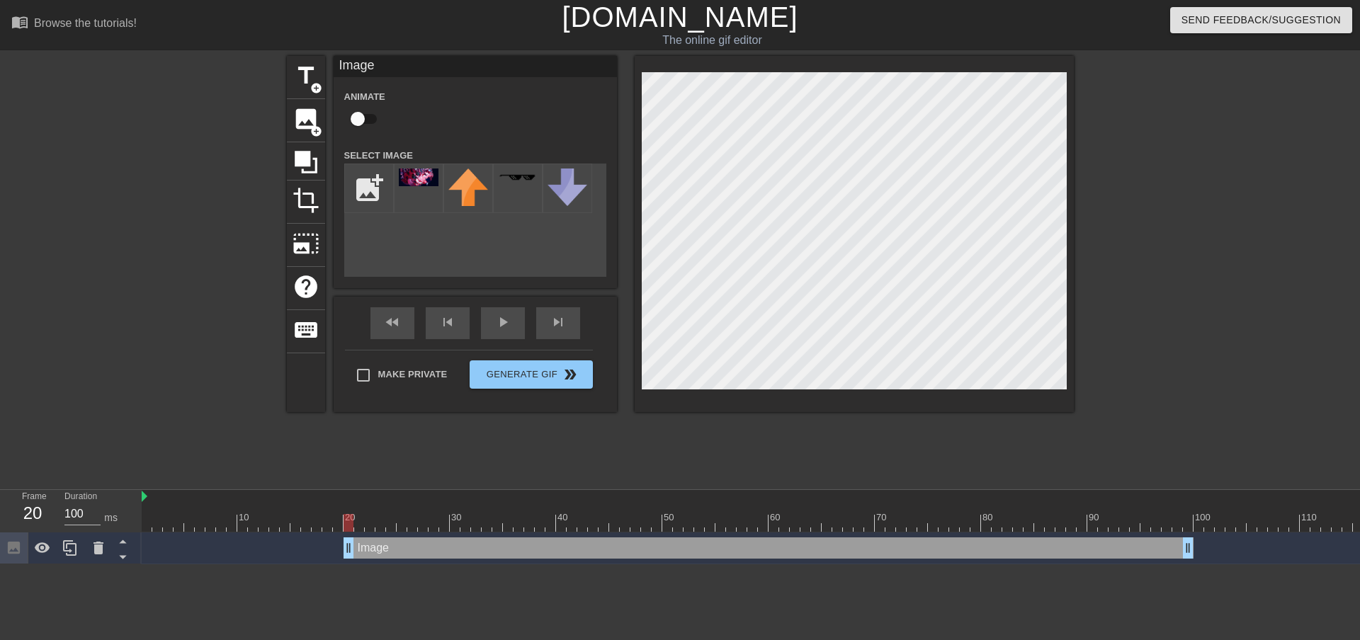
drag, startPoint x: 978, startPoint y: 544, endPoint x: 1182, endPoint y: 540, distance: 203.3
click at [1182, 540] on div "Image drag_handle drag_handle" at bounding box center [769, 548] width 850 height 21
drag, startPoint x: 1189, startPoint y: 548, endPoint x: 1359, endPoint y: 556, distance: 170.2
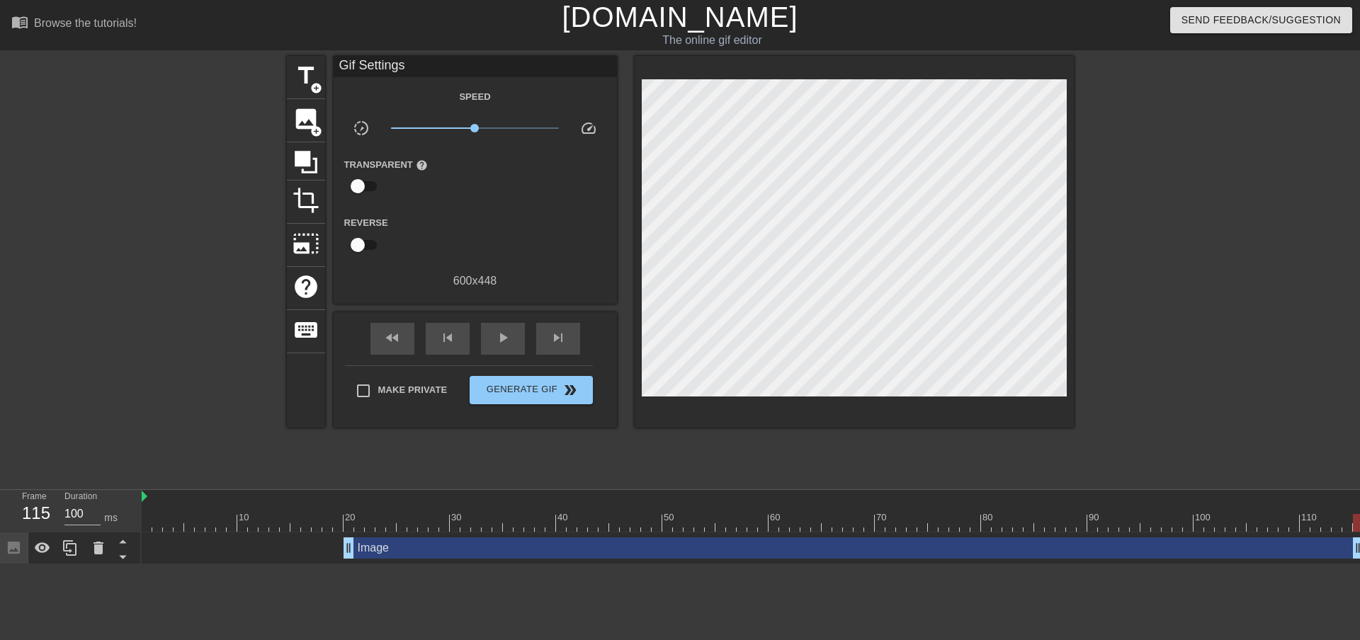
drag, startPoint x: 788, startPoint y: 575, endPoint x: 886, endPoint y: 579, distance: 98.6
click at [886, 565] on html "menu_book Browse the tutorials! Gifntext.com The online gif editor Send Feedbac…" at bounding box center [680, 282] width 1360 height 565
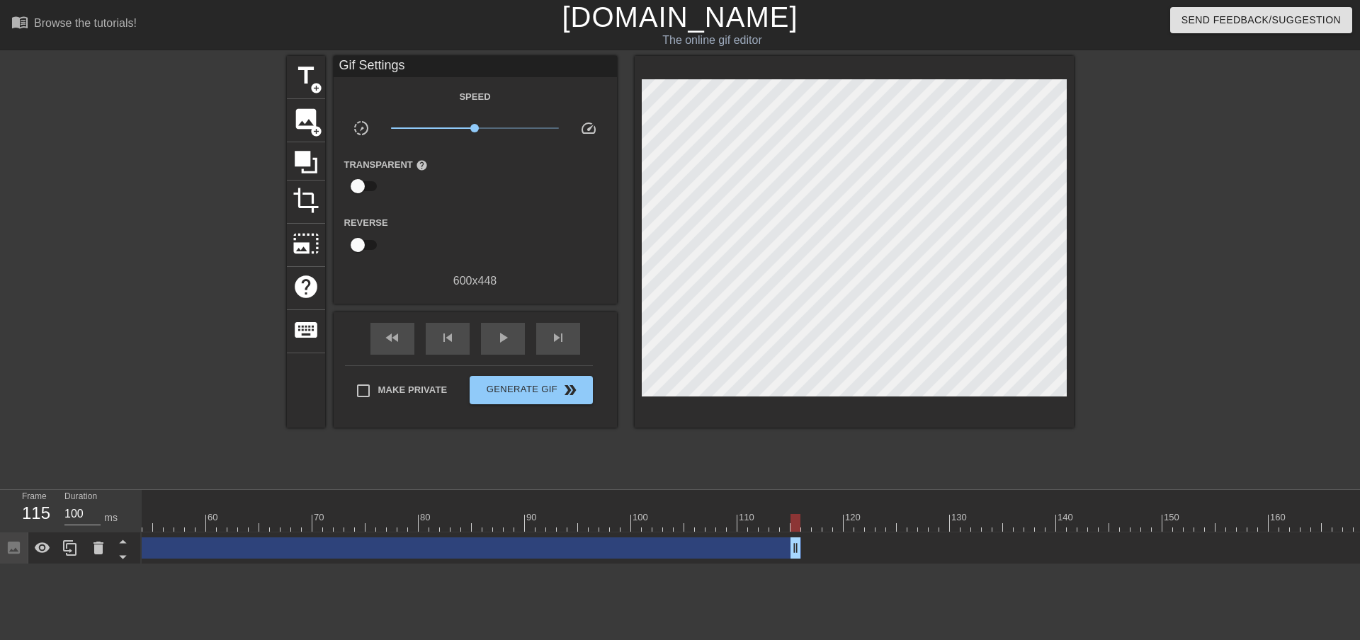
scroll to position [0, 590]
drag, startPoint x: 771, startPoint y: 546, endPoint x: 815, endPoint y: 548, distance: 44.7
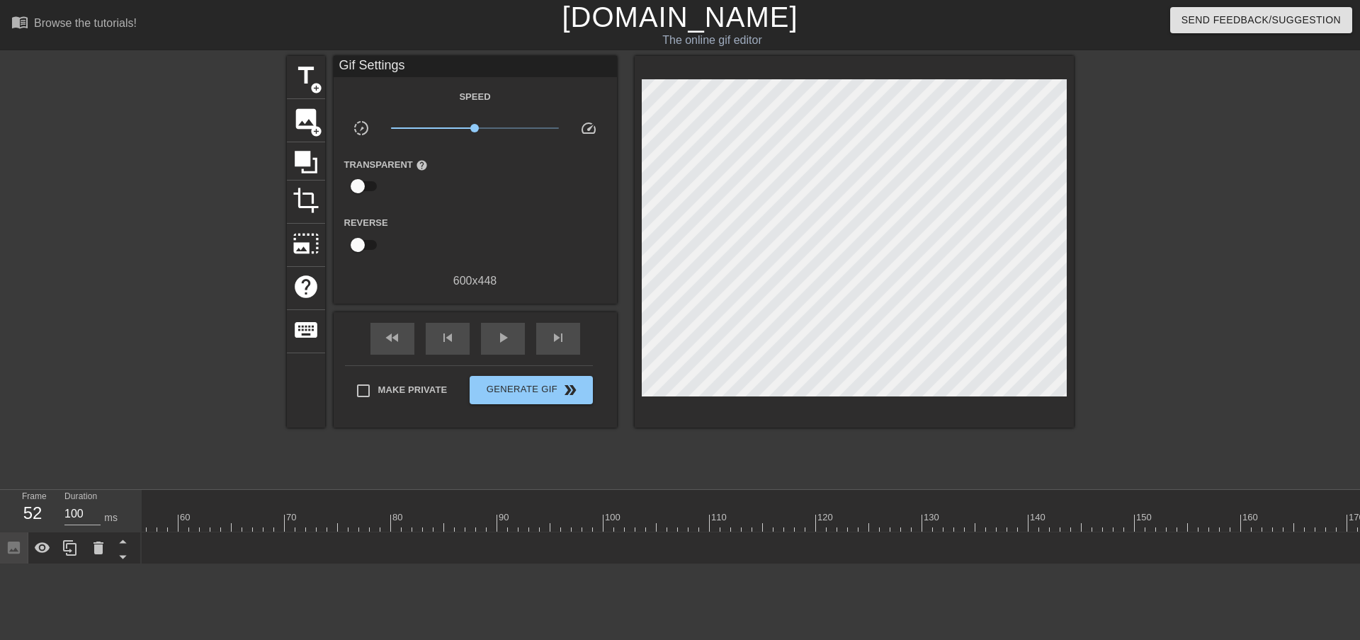
drag, startPoint x: 812, startPoint y: 547, endPoint x: 106, endPoint y: 527, distance: 707.2
click at [106, 527] on div "Frame 52 Duration 100 ms 10 20 30 40 50 60 70 80 90 100 110 120 130 140 150" at bounding box center [680, 527] width 1360 height 74
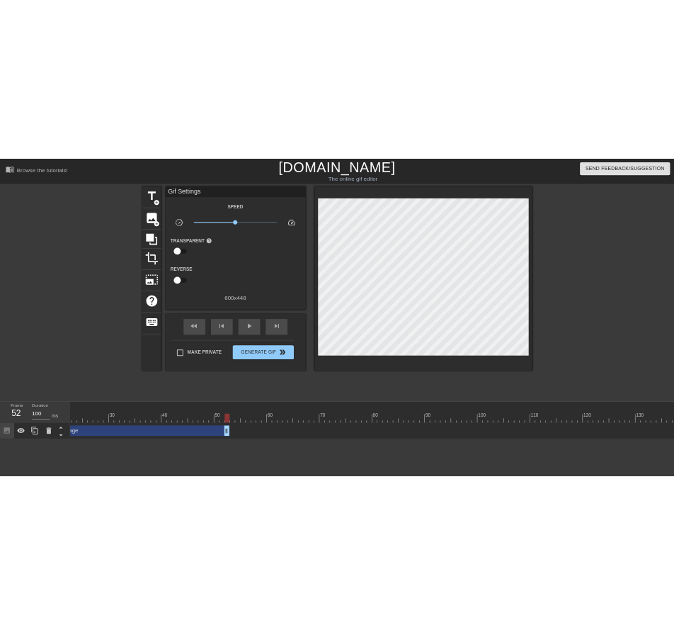
scroll to position [0, 0]
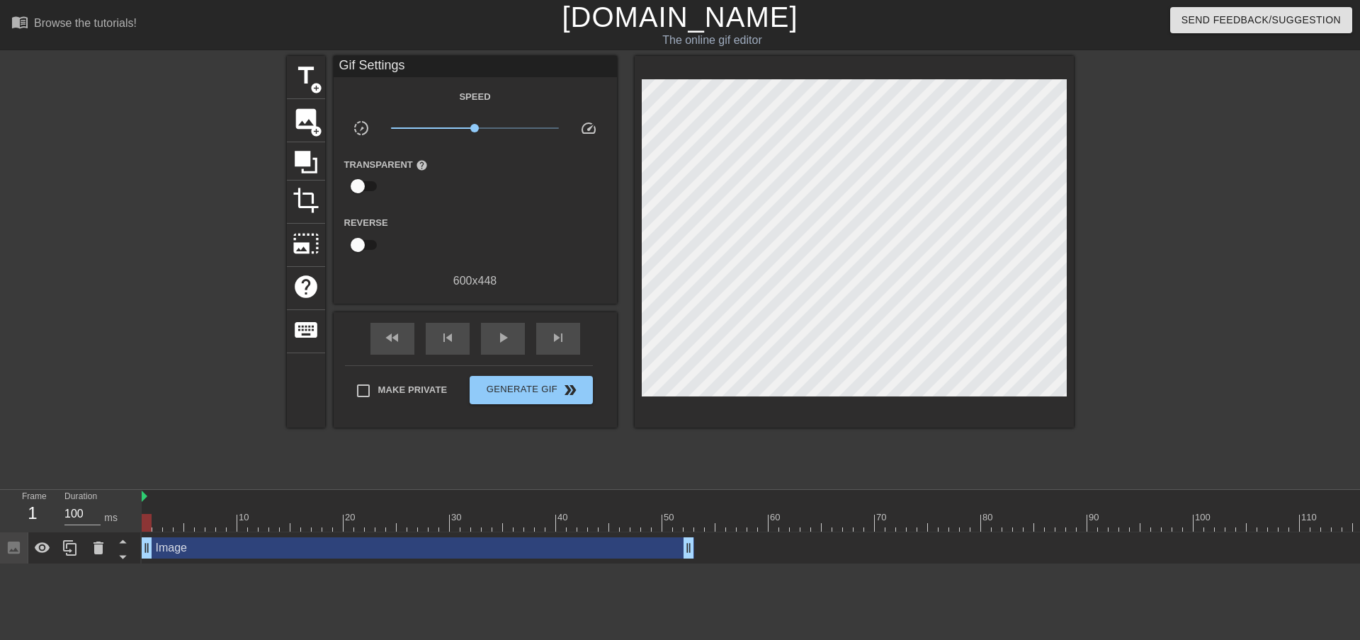
drag, startPoint x: 354, startPoint y: 555, endPoint x: 205, endPoint y: 538, distance: 150.4
click at [123, 548] on div "Frame 1 Duration 100 ms 10 20 30 40 50 60 70 80 90 100 110 120 130 140 150" at bounding box center [680, 527] width 1360 height 74
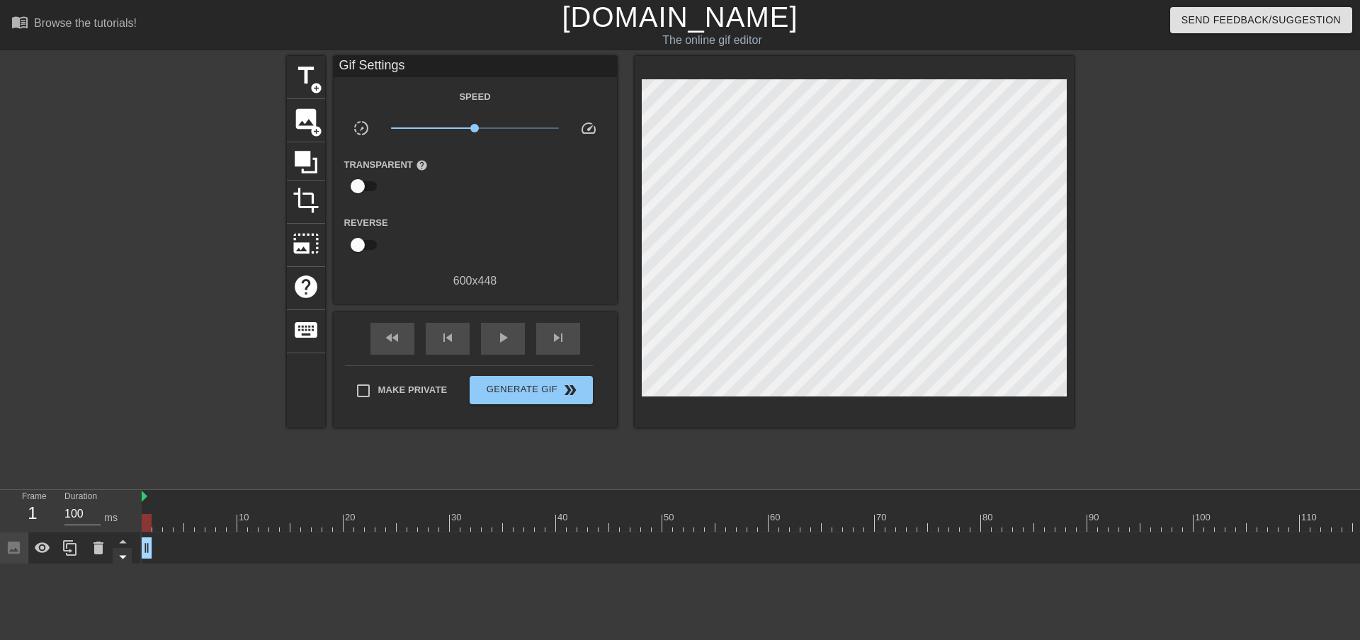
drag, startPoint x: 687, startPoint y: 547, endPoint x: 115, endPoint y: 552, distance: 571.6
click at [127, 560] on div "Frame 1 Duration 100 ms 10 20 30 40 50 60 70 80 90 100 110 120 130 140 150" at bounding box center [680, 527] width 1360 height 74
click at [89, 509] on input "100" at bounding box center [82, 514] width 36 height 23
type input "1"
click at [531, 451] on div "title add_circle image add_circle crop photo_size_select_large help keyboard Gi…" at bounding box center [680, 268] width 787 height 425
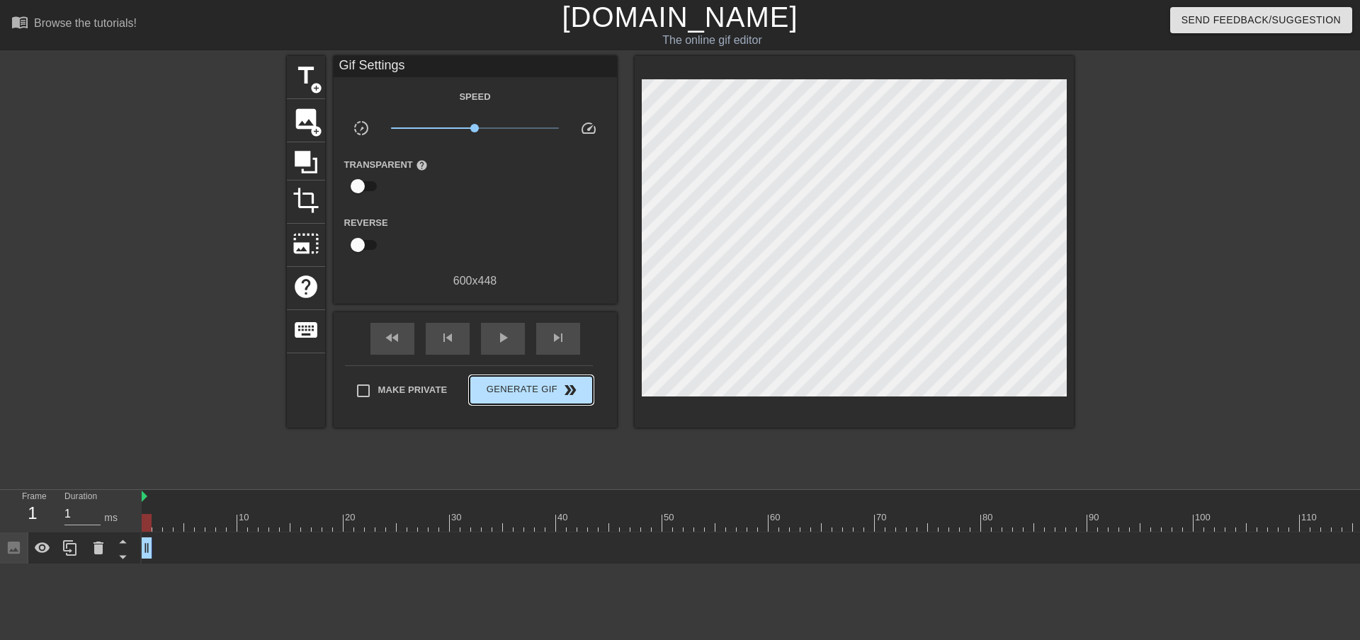
click at [522, 396] on span "Generate Gif double_arrow" at bounding box center [530, 390] width 111 height 17
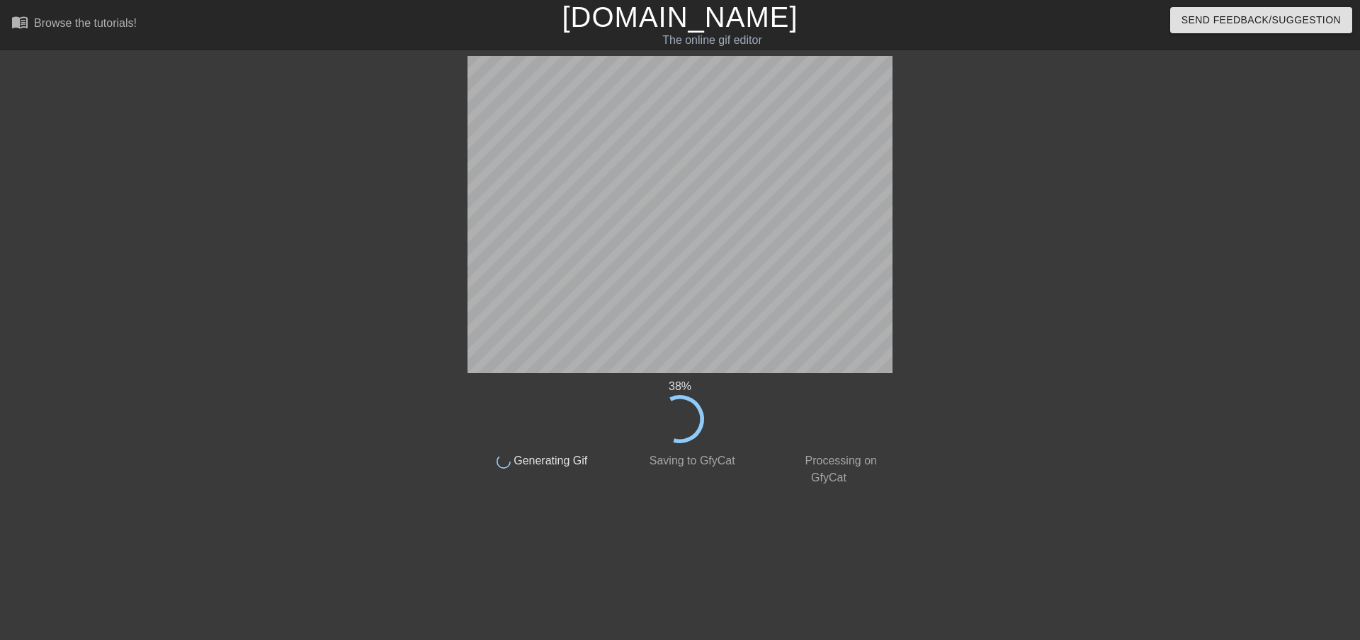
click at [1065, 220] on div at bounding box center [1016, 268] width 213 height 425
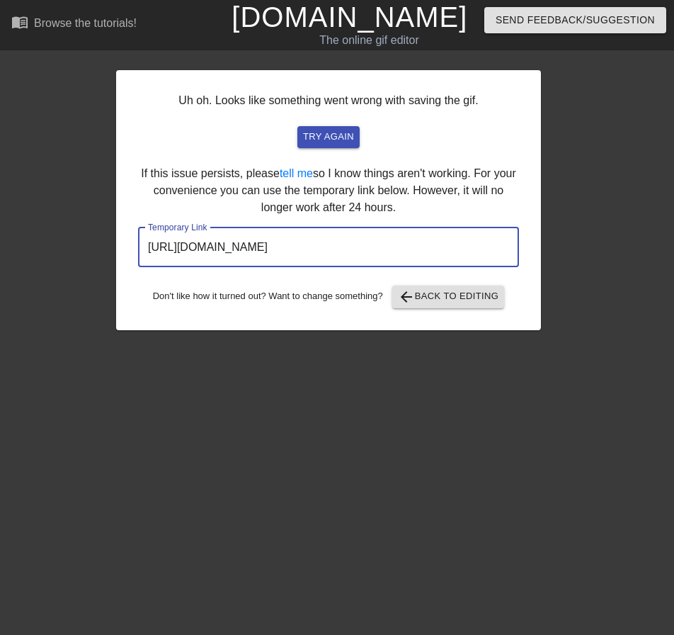
drag, startPoint x: 381, startPoint y: 259, endPoint x: 83, endPoint y: 266, distance: 298.3
click at [83, 266] on div "Uh oh. Looks like something went wrong with saving the gif. try again If this i…" at bounding box center [337, 193] width 674 height 274
